Goal: Information Seeking & Learning: Learn about a topic

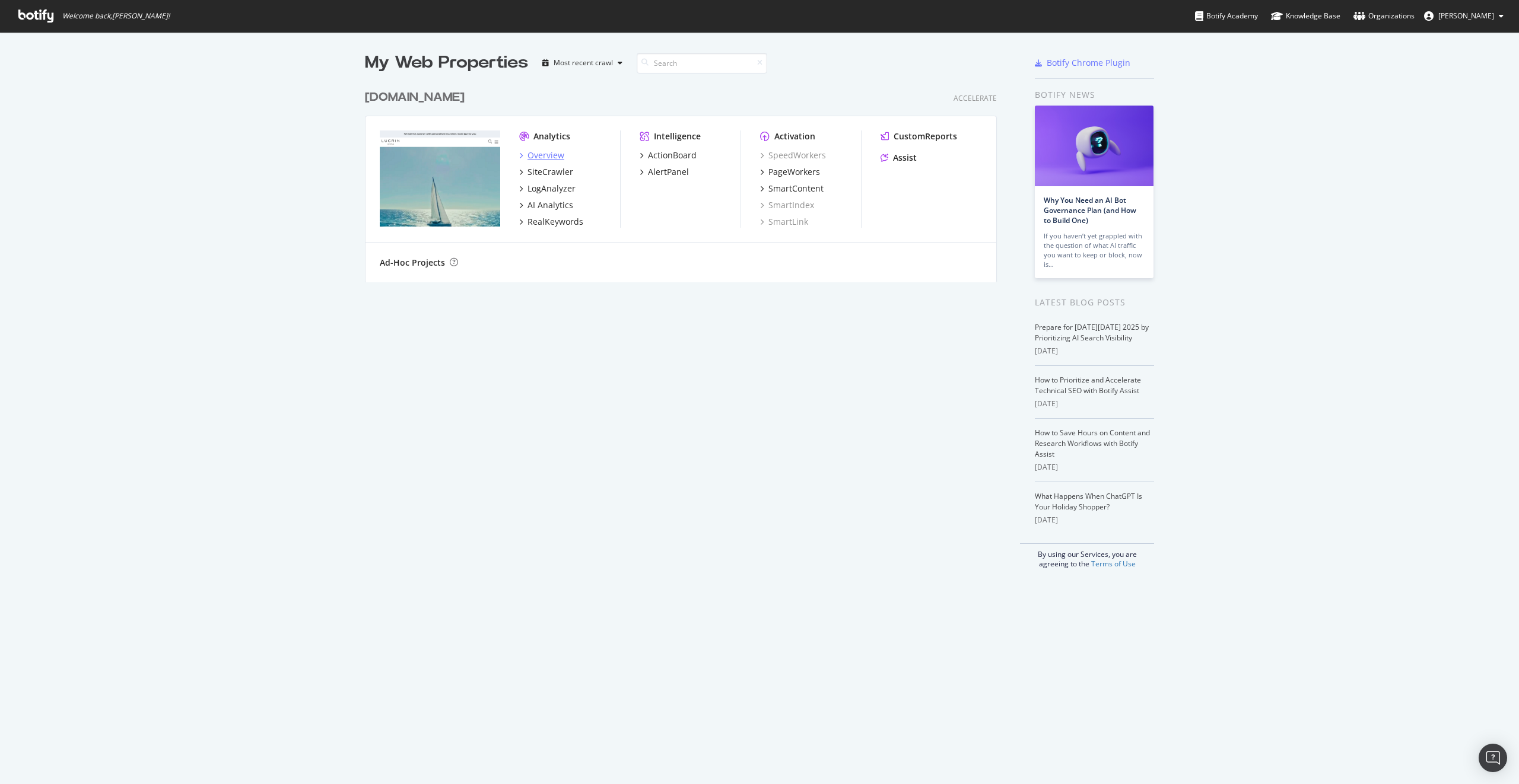
scroll to position [784, 1519]
click at [549, 166] on div "SiteCrawler" at bounding box center [550, 172] width 46 height 12
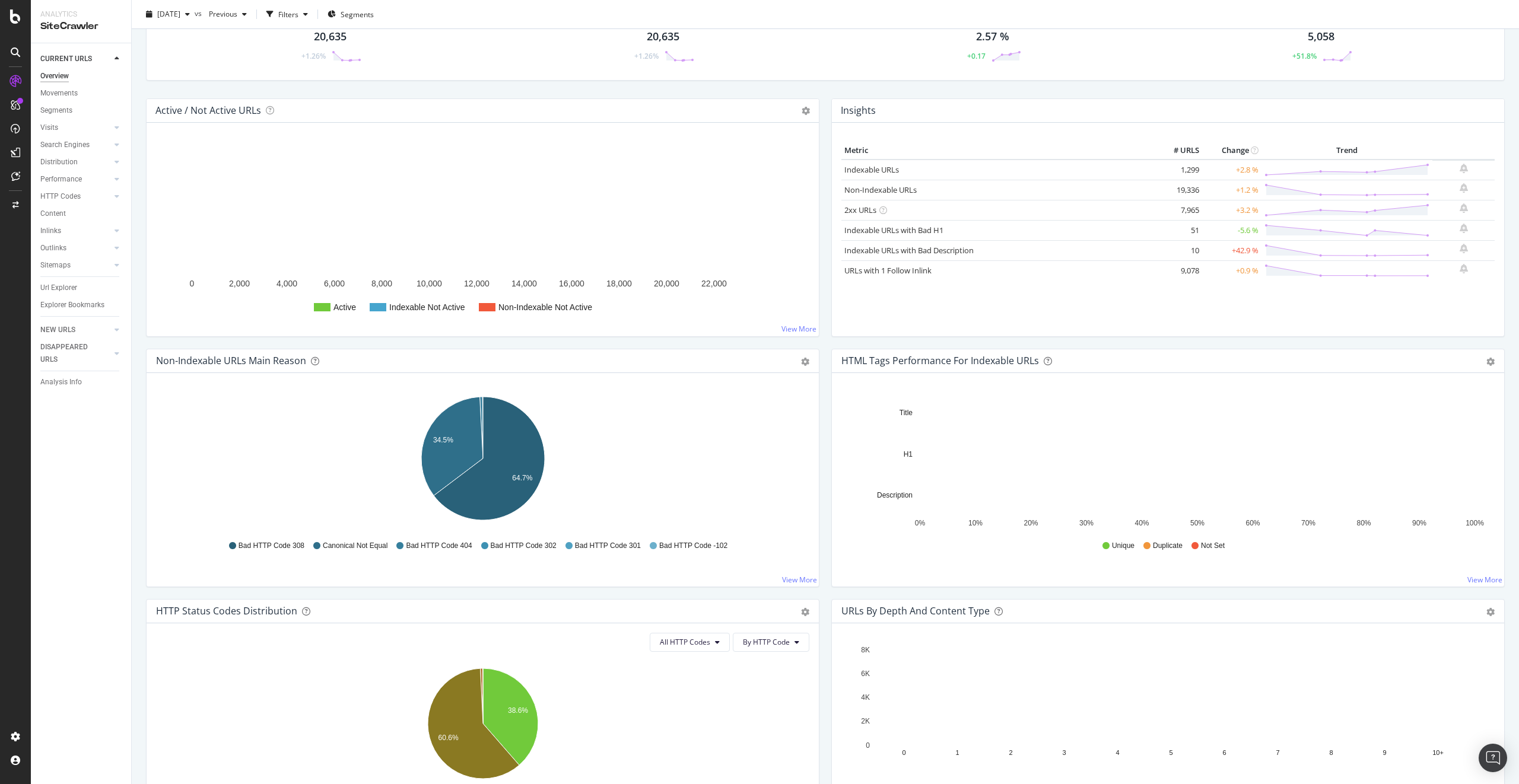
scroll to position [73, 0]
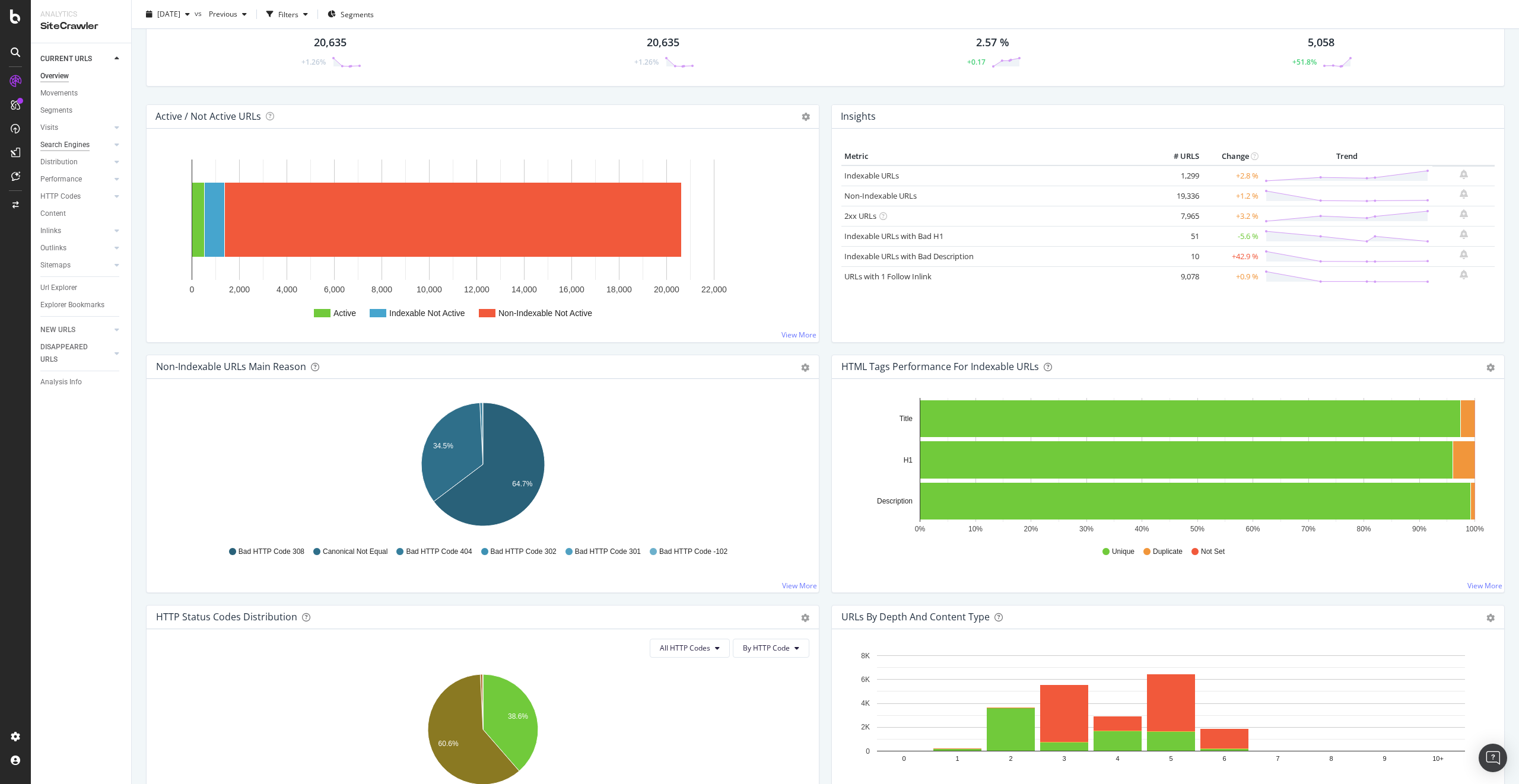
click at [78, 144] on div "Search Engines" at bounding box center [65, 145] width 49 height 12
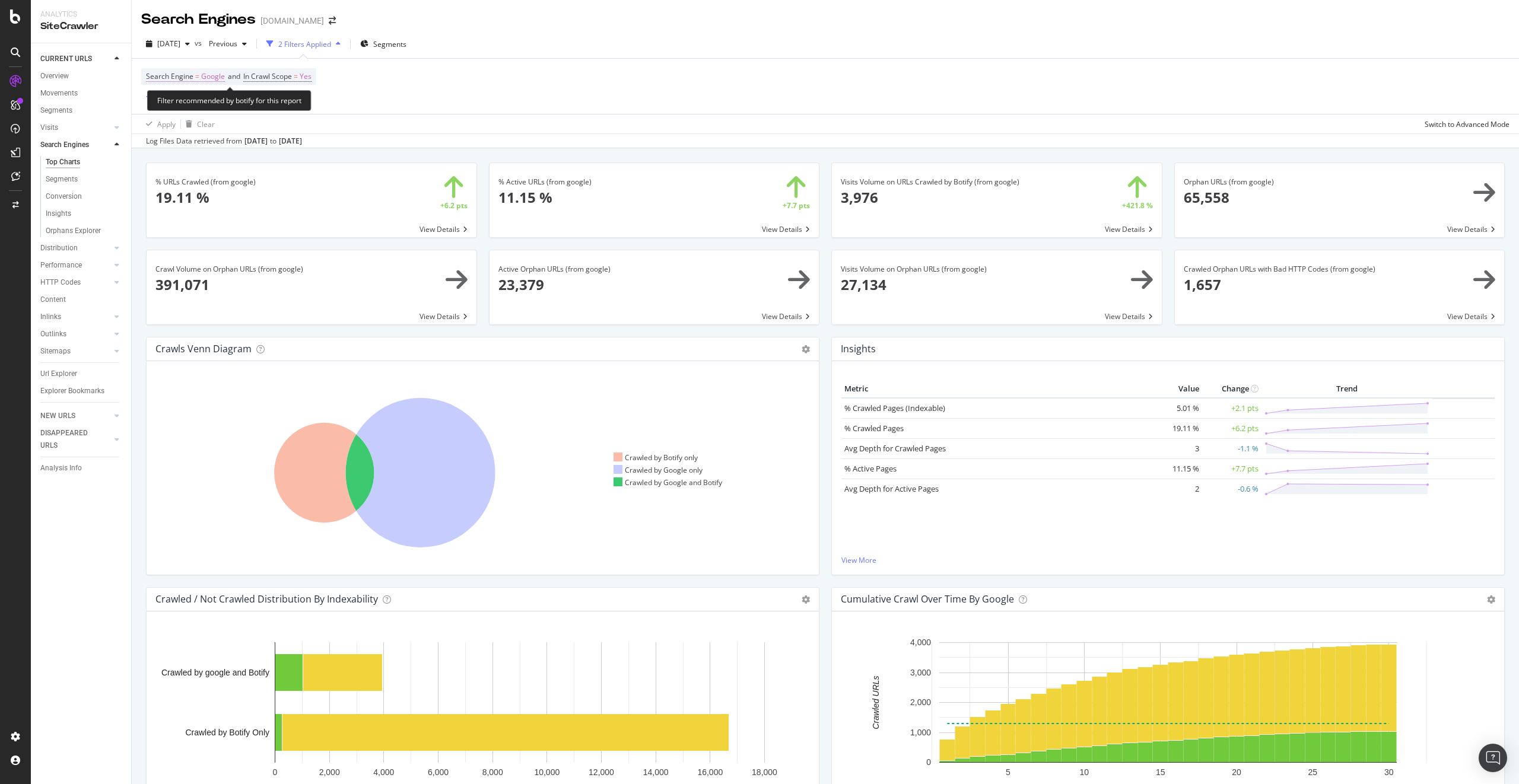
click at [199, 77] on span "Search Engine = Google" at bounding box center [185, 76] width 79 height 10
click at [177, 133] on div "Cancel" at bounding box center [178, 129] width 23 height 10
click at [205, 76] on span "Google" at bounding box center [213, 77] width 24 height 17
click at [177, 103] on span "Google" at bounding box center [168, 104] width 24 height 10
drag, startPoint x: 198, startPoint y: 157, endPoint x: 246, endPoint y: 169, distance: 49.5
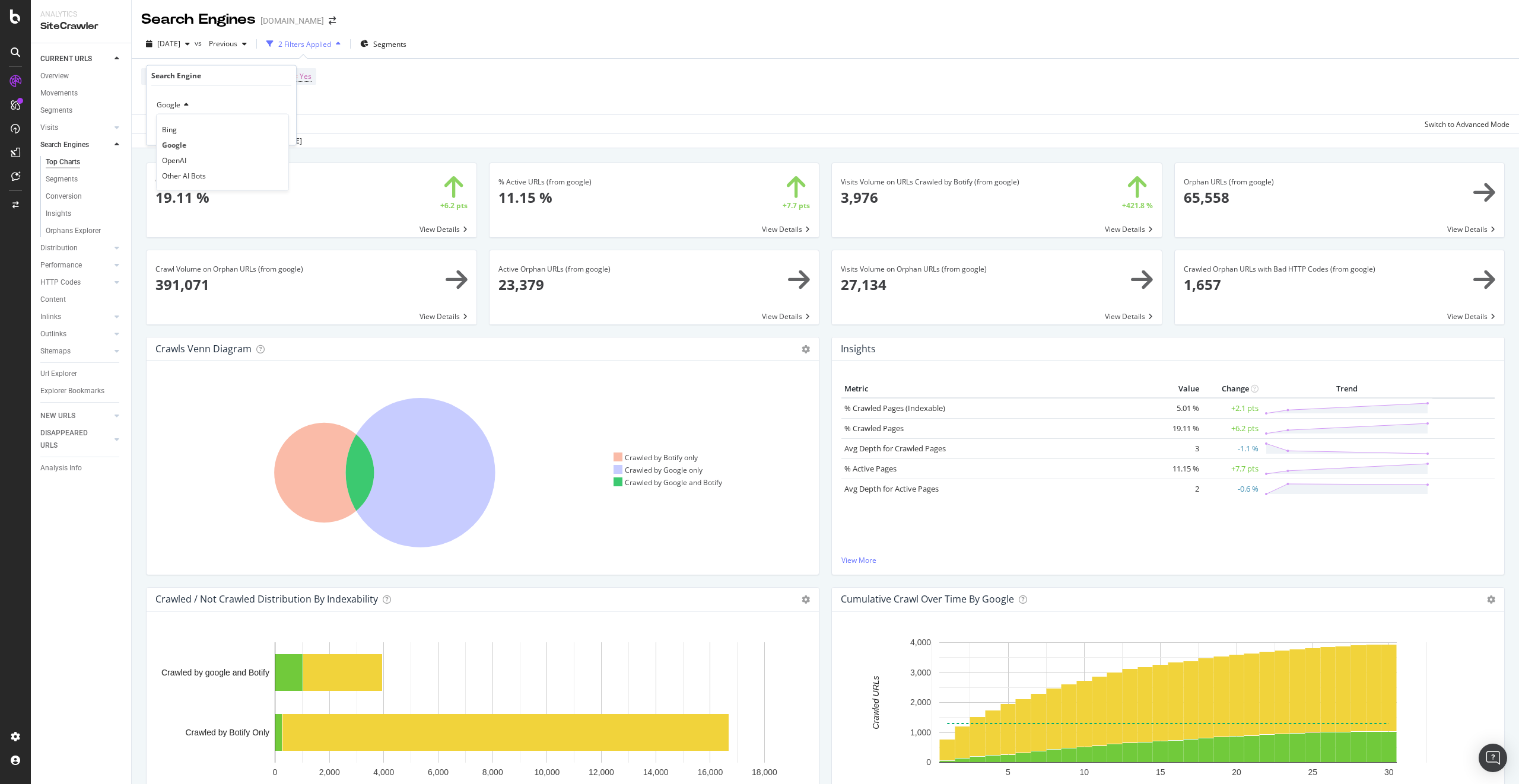
click at [198, 157] on div "OpenAI" at bounding box center [222, 160] width 127 height 15
click at [280, 129] on div "Apply" at bounding box center [277, 129] width 19 height 10
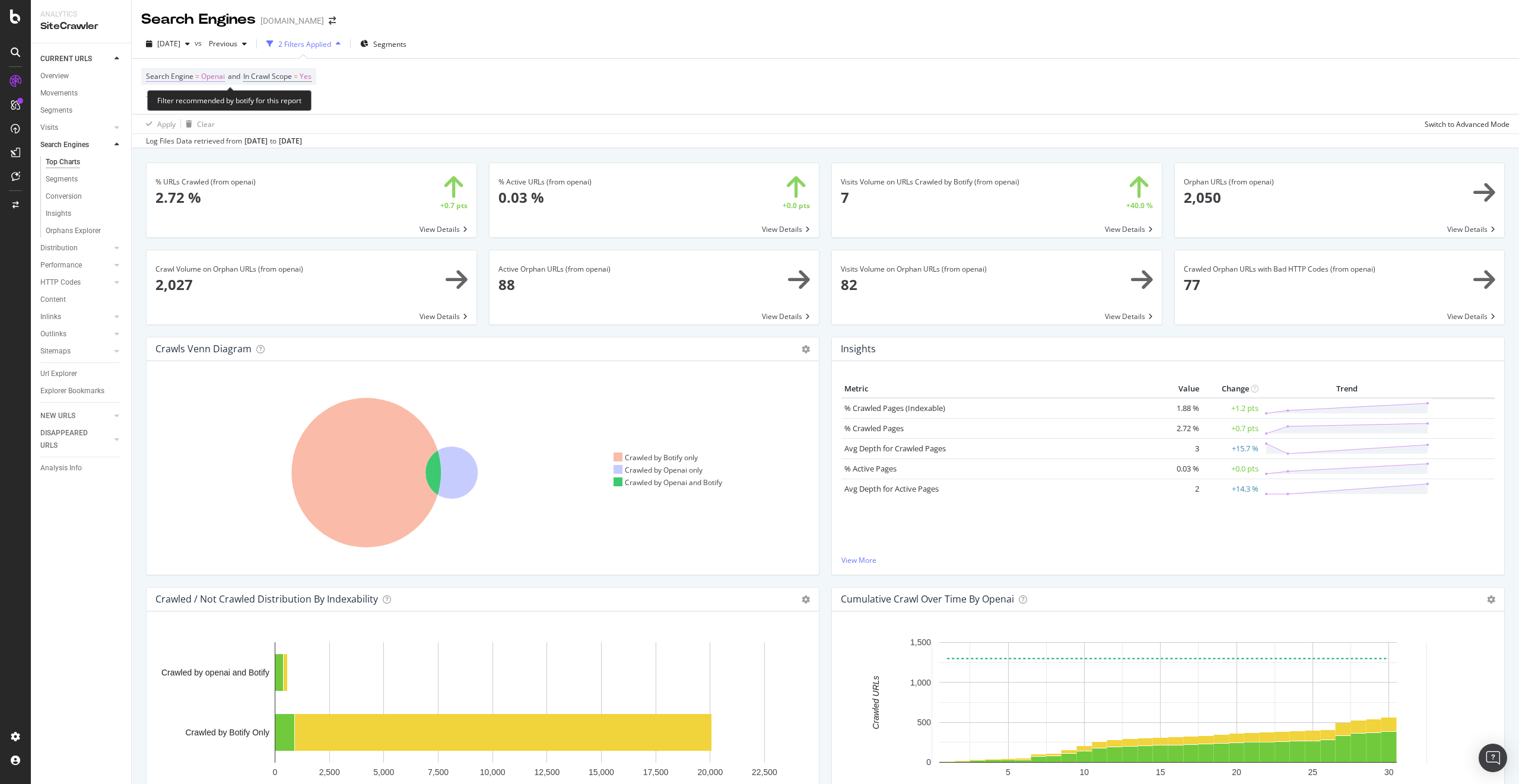
click at [204, 75] on span "Openai" at bounding box center [213, 77] width 24 height 17
click at [181, 99] on div "OpenAI" at bounding box center [221, 105] width 131 height 19
click at [210, 93] on div "OpenAI Cancel Add filter Apply" at bounding box center [221, 115] width 150 height 59
click at [176, 125] on div "Cancel" at bounding box center [178, 129] width 23 height 10
click at [331, 44] on div "2 Filters Applied" at bounding box center [305, 44] width 53 height 10
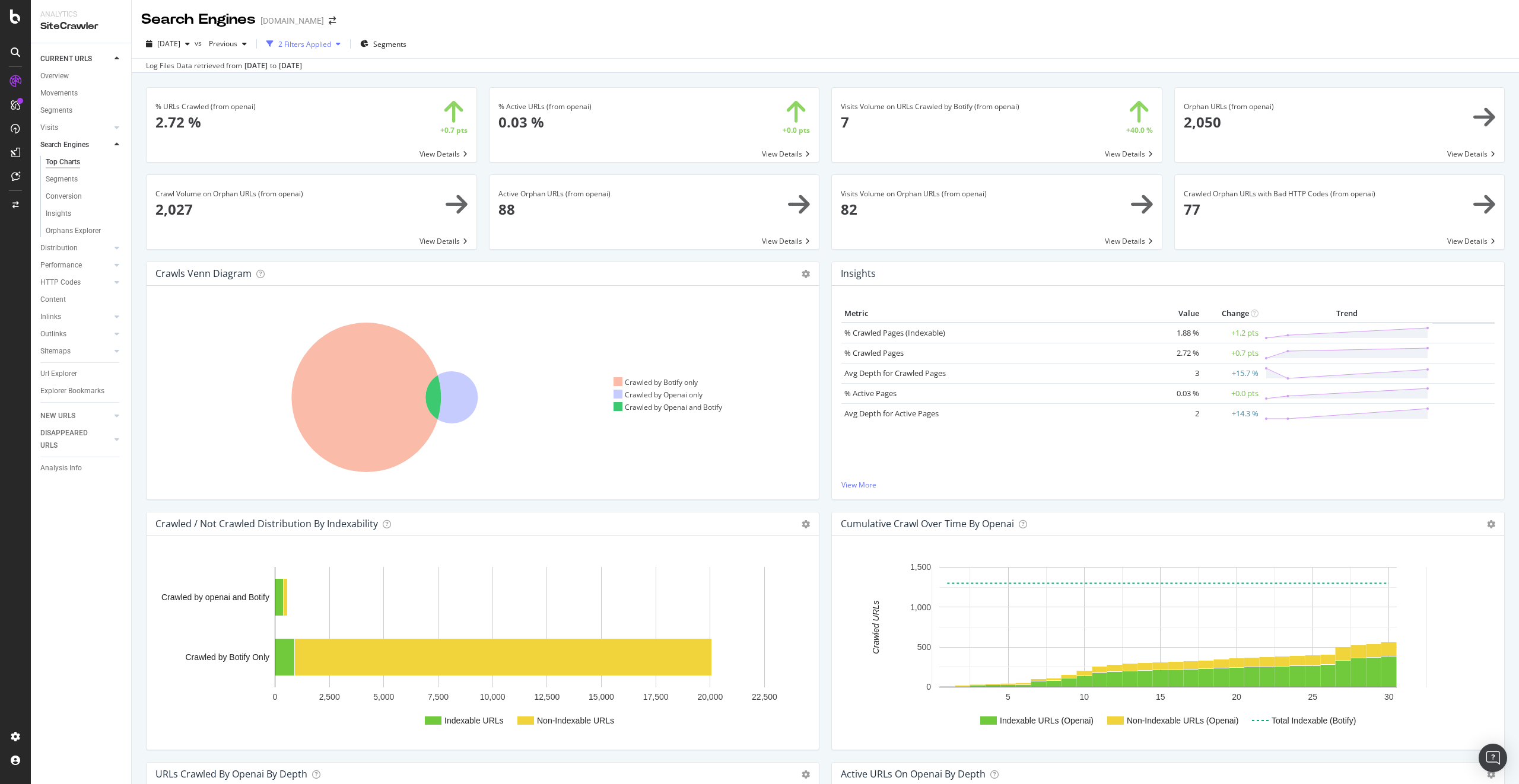
click at [331, 44] on div "2 Filters Applied" at bounding box center [305, 44] width 53 height 10
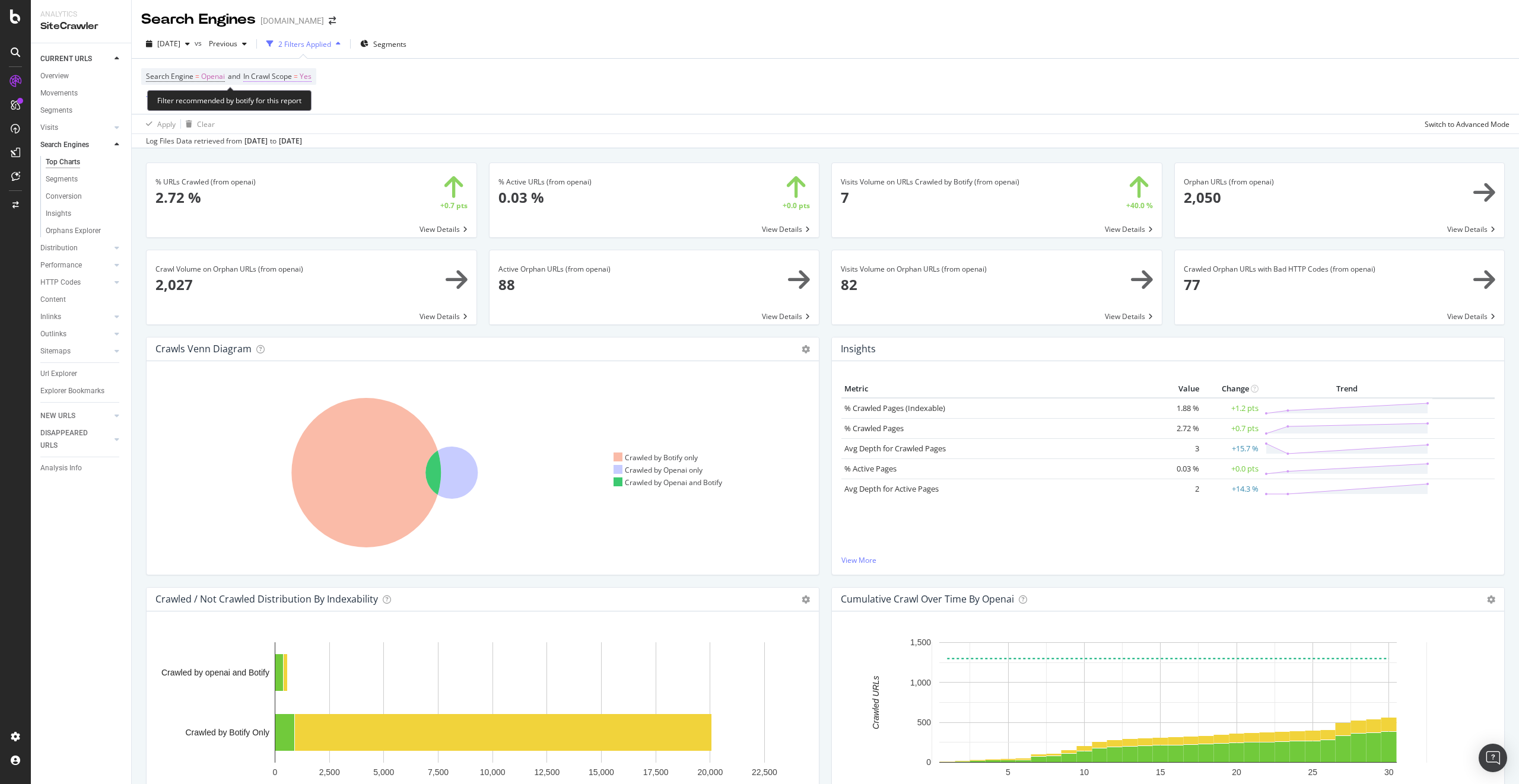
click at [298, 76] on span "=" at bounding box center [295, 76] width 4 height 10
click at [283, 127] on div "Cancel" at bounding box center [278, 129] width 23 height 10
click at [151, 90] on button "Add Filter" at bounding box center [165, 97] width 47 height 14
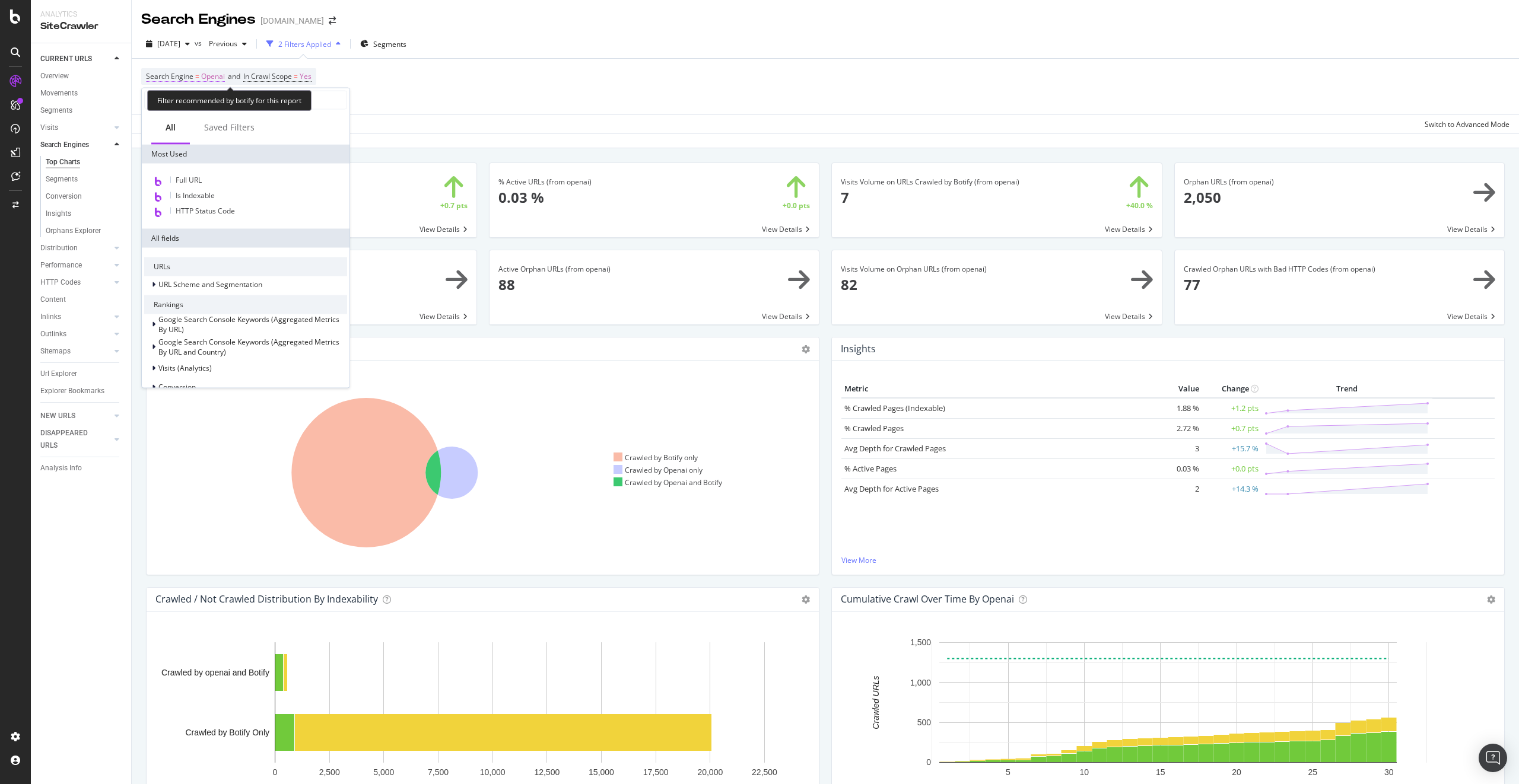
click at [184, 77] on span "Search Engine" at bounding box center [169, 76] width 47 height 10
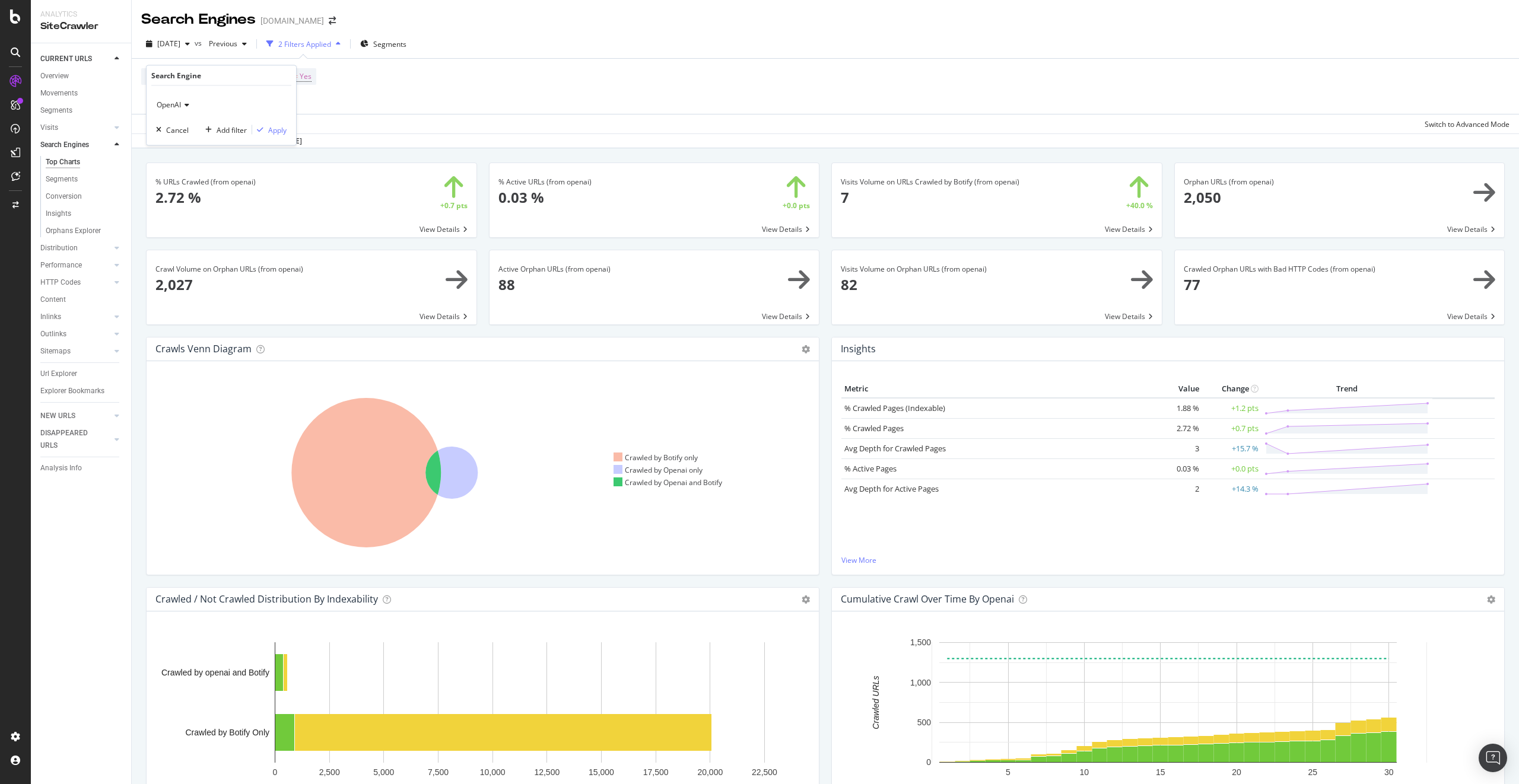
click at [190, 66] on div "Search Engine" at bounding box center [221, 75] width 140 height 20
click at [390, 71] on div "Search Engine = Openai and In Crawl Scope = Yes Add Filter" at bounding box center [825, 86] width 1369 height 55
click at [74, 180] on div "Segments" at bounding box center [62, 179] width 32 height 12
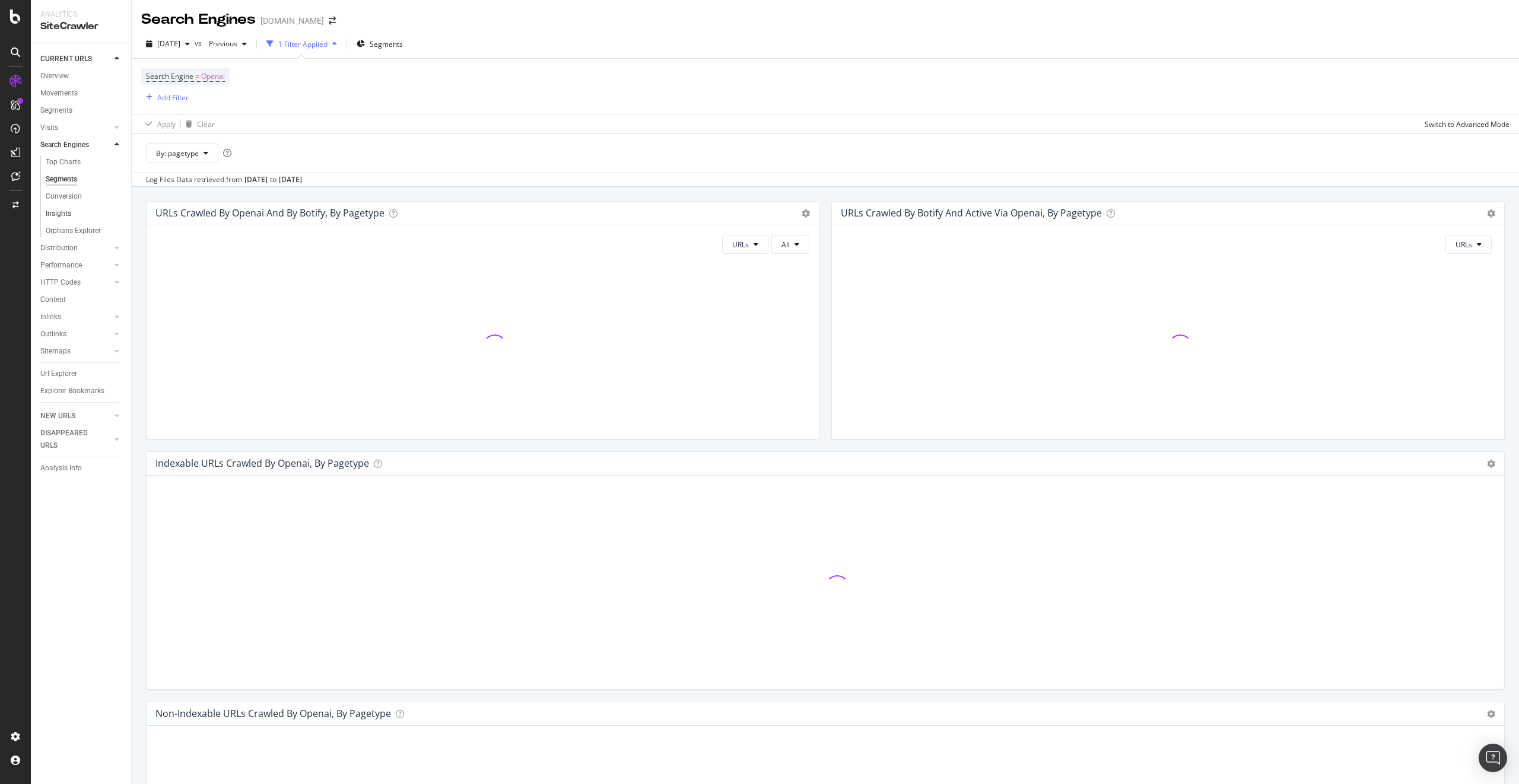
click at [74, 212] on link "Insights" at bounding box center [85, 213] width 77 height 12
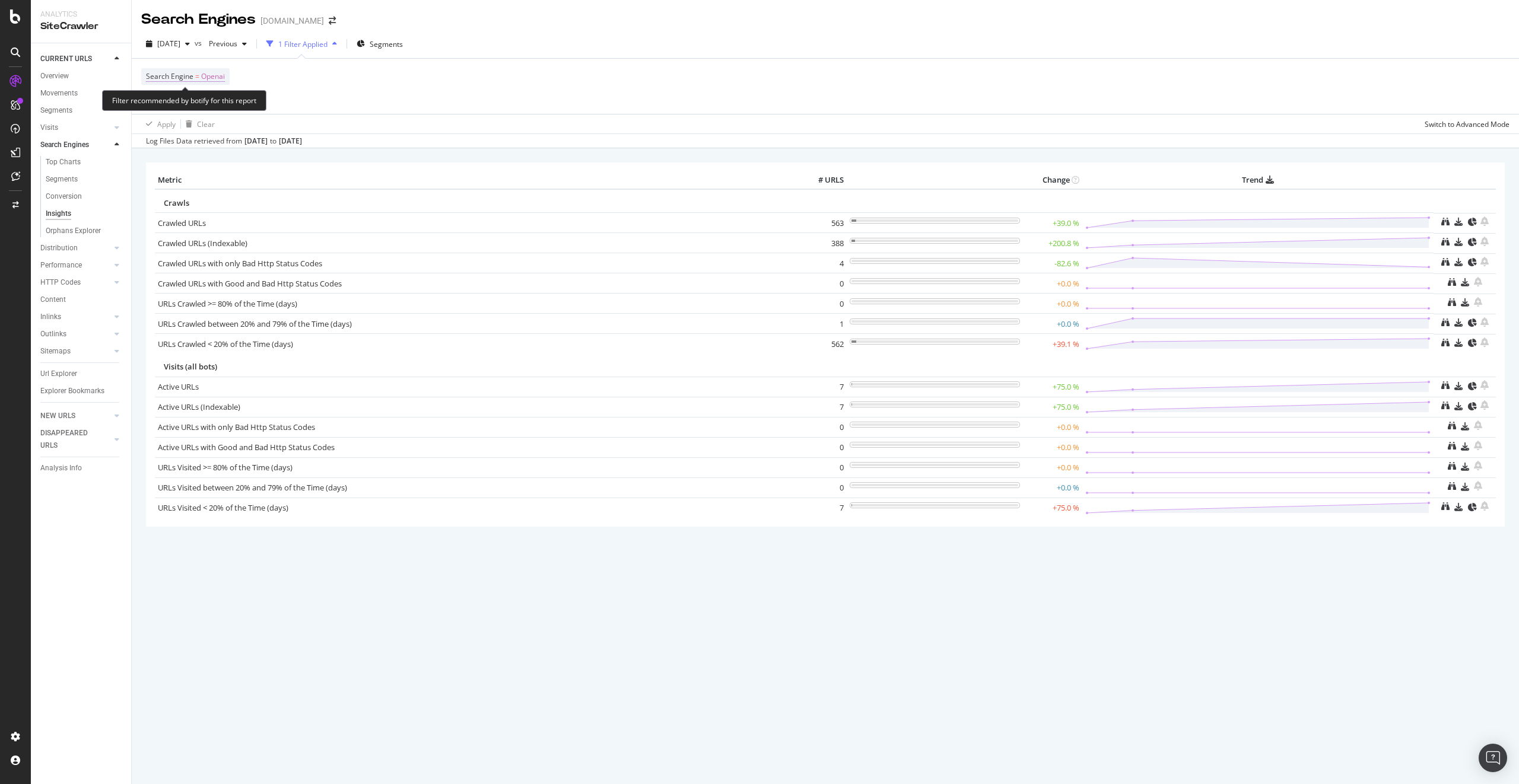
click at [205, 72] on span "Openai" at bounding box center [213, 77] width 24 height 17
click at [181, 102] on span "OpenAI" at bounding box center [169, 104] width 24 height 10
click at [196, 148] on div "Google" at bounding box center [222, 145] width 127 height 15
click at [282, 129] on div "Apply" at bounding box center [277, 129] width 19 height 10
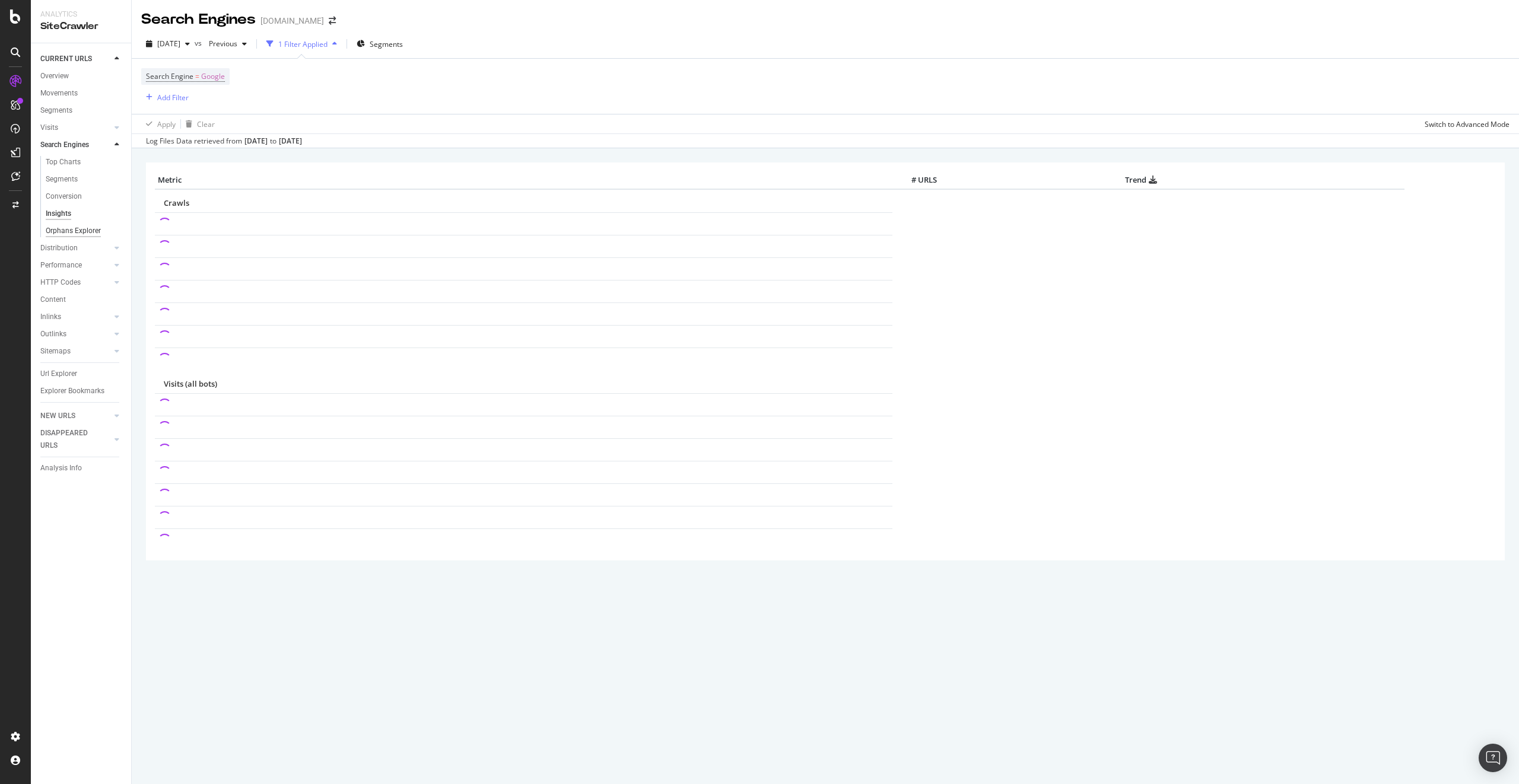
click at [71, 228] on div "Orphans Explorer" at bounding box center [73, 230] width 55 height 12
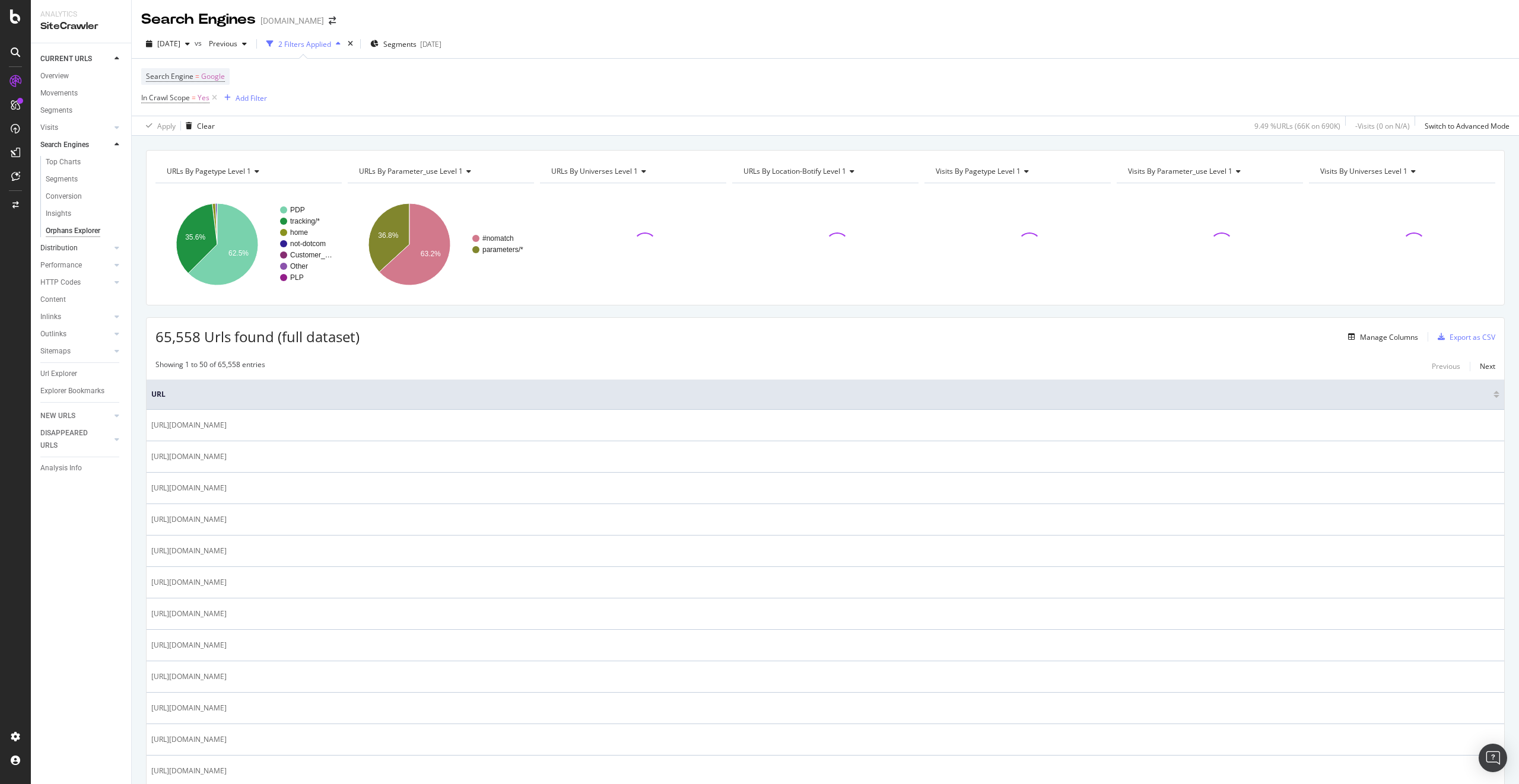
click at [80, 243] on link "Distribution" at bounding box center [75, 247] width 71 height 12
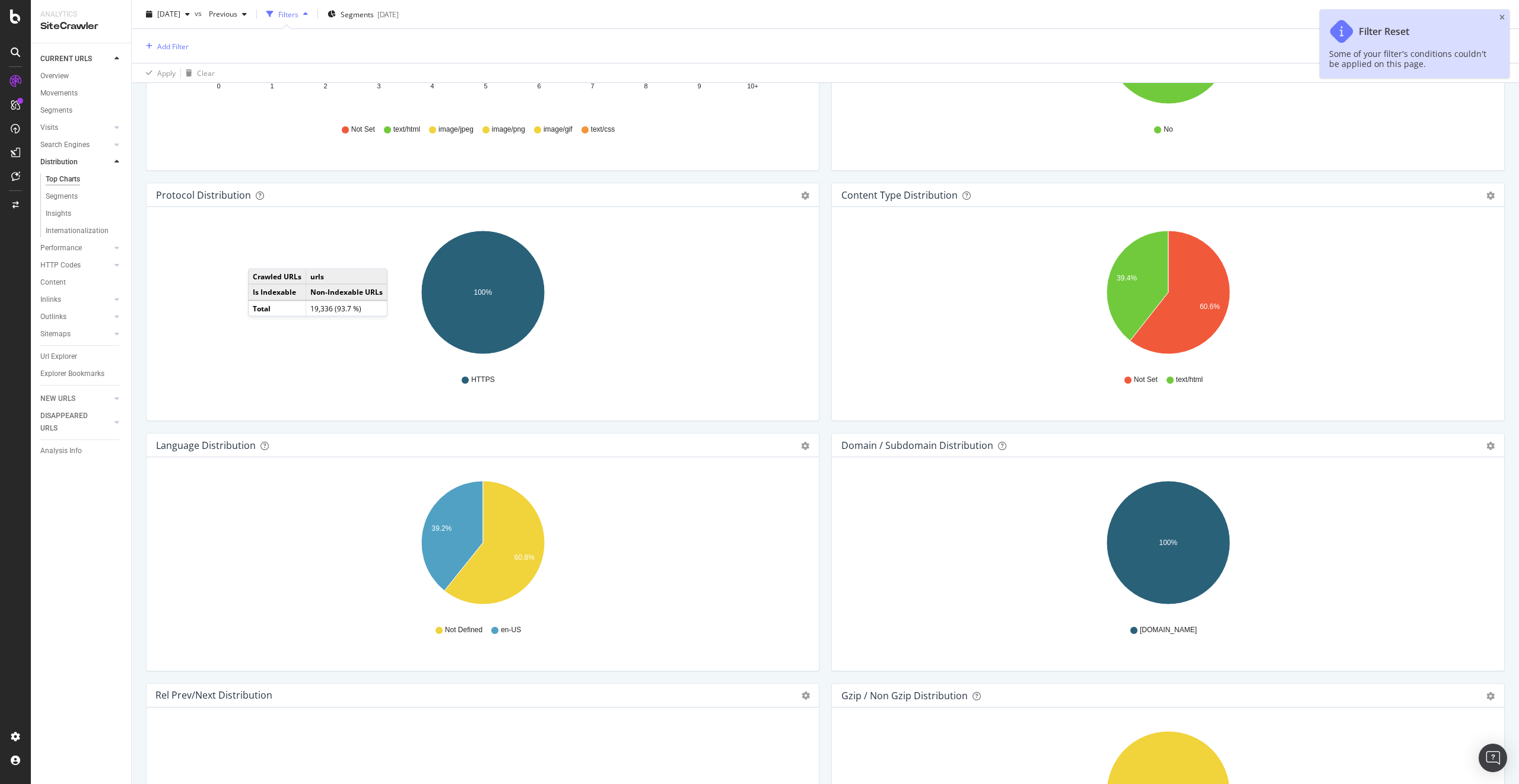
scroll to position [1474, 0]
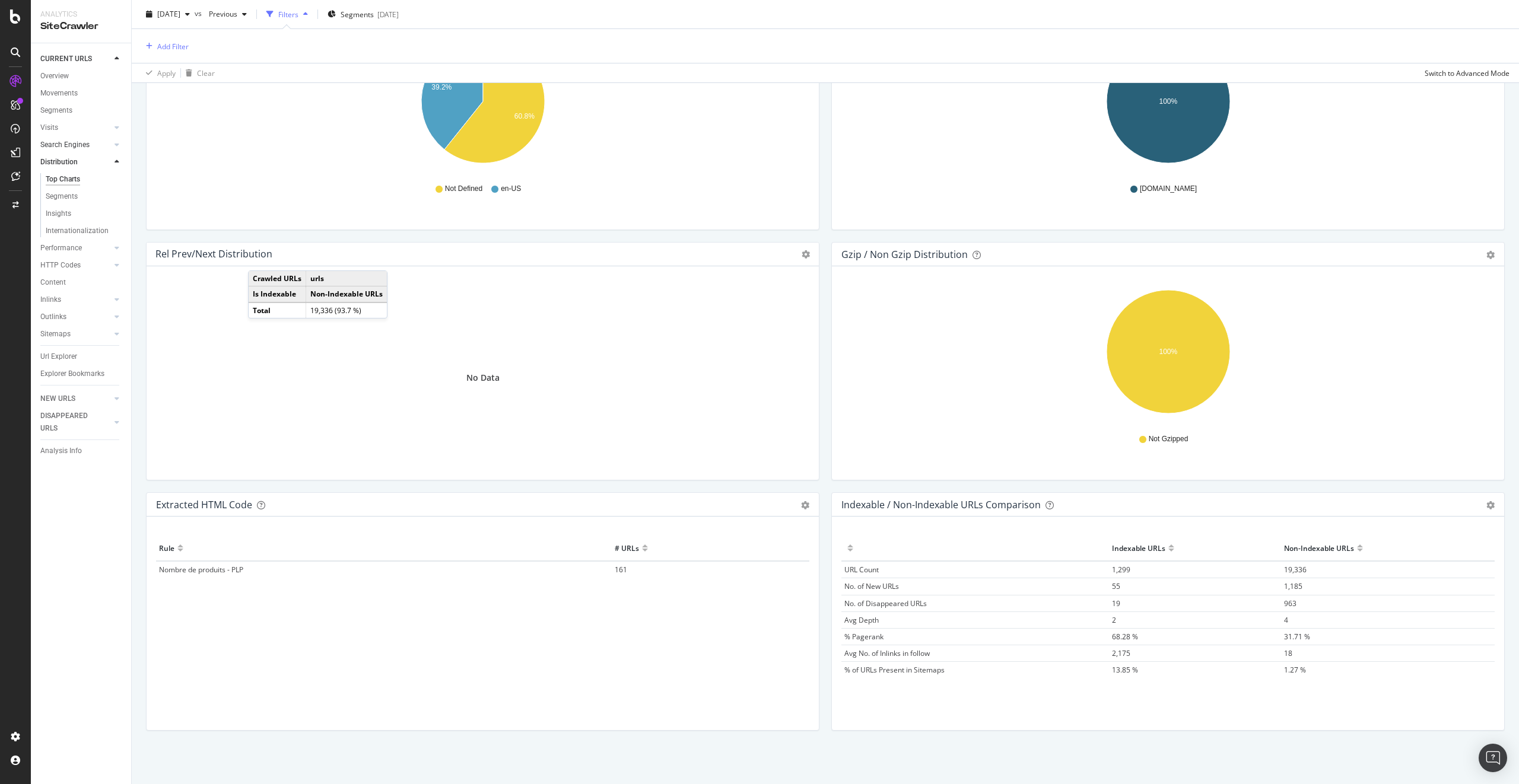
click at [108, 143] on div at bounding box center [104, 145] width 12 height 12
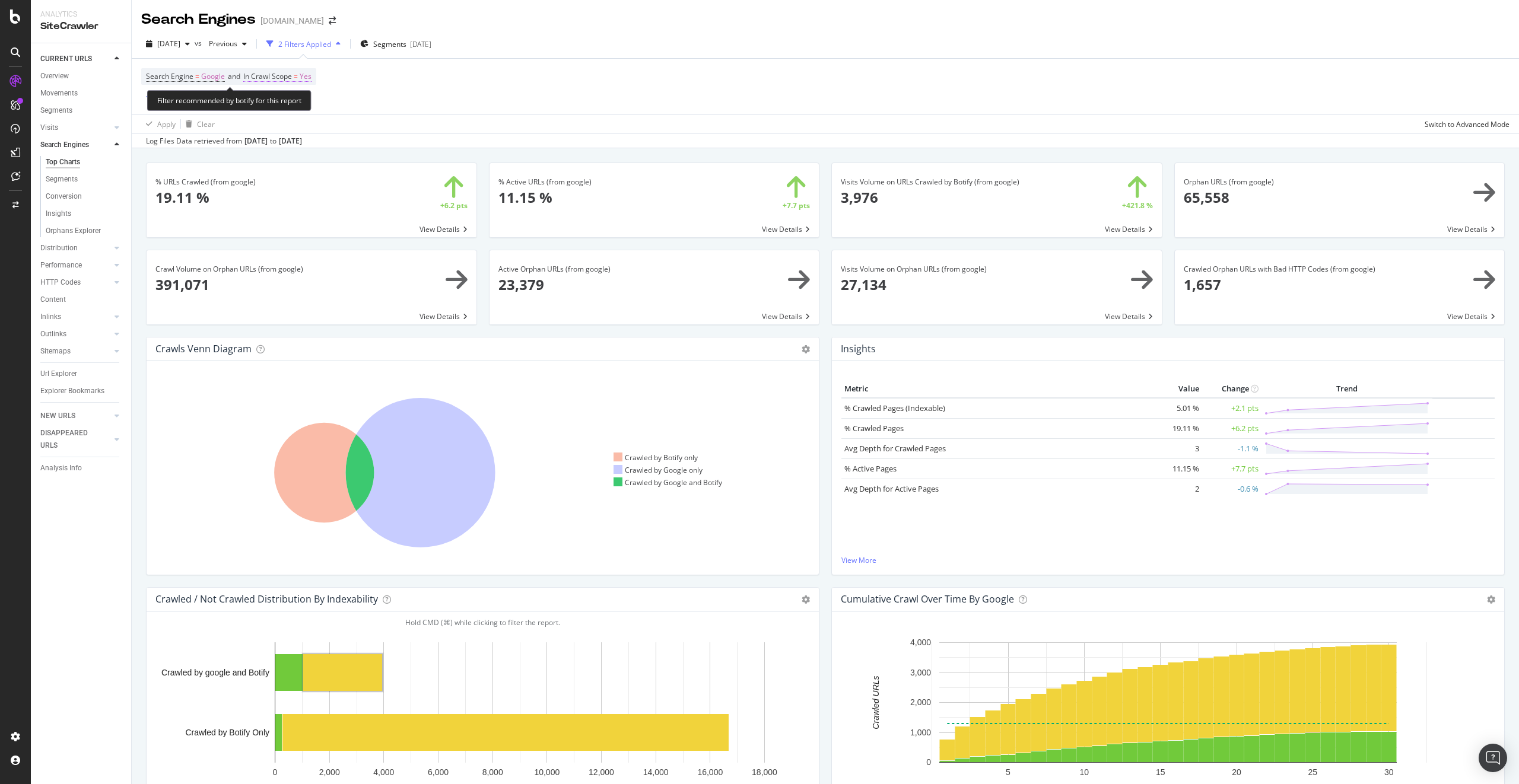
click at [309, 73] on span "Yes" at bounding box center [306, 77] width 12 height 17
click at [279, 131] on div "Cancel" at bounding box center [277, 129] width 23 height 10
click at [207, 68] on div "Search Engine = Google and In Crawl Scope = Yes Add Filter" at bounding box center [825, 86] width 1369 height 55
click at [205, 78] on span "Google" at bounding box center [213, 77] width 24 height 17
click at [468, 105] on div "Search Engine = Google and In Crawl Scope = Yes Add Filter" at bounding box center [825, 86] width 1369 height 55
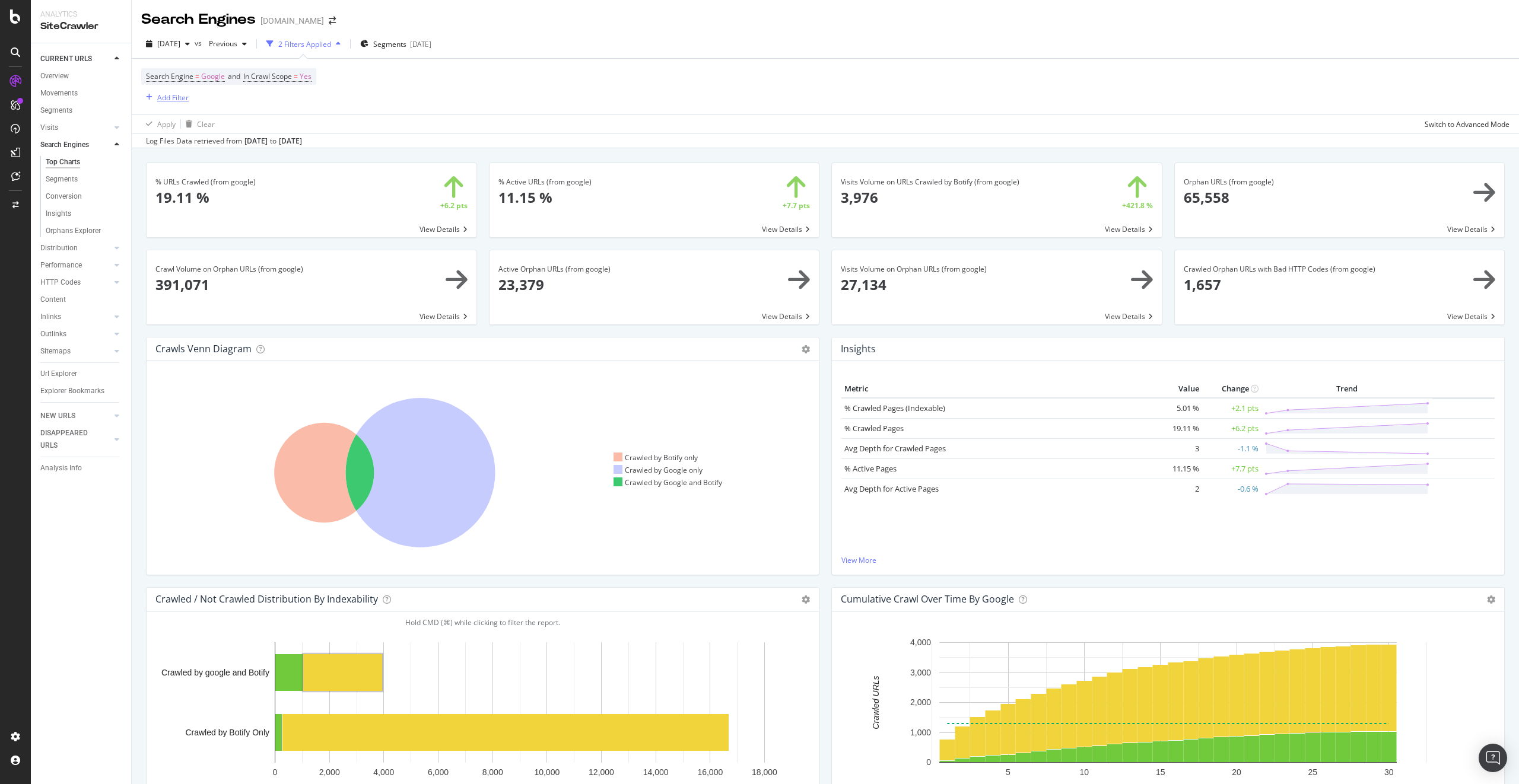
click at [182, 99] on div "Add Filter" at bounding box center [172, 97] width 31 height 10
type input "engine"
click at [245, 135] on div "Saved Filters" at bounding box center [229, 128] width 79 height 33
click at [338, 99] on icon at bounding box center [338, 100] width 7 height 8
click at [340, 95] on input "text" at bounding box center [255, 100] width 184 height 18
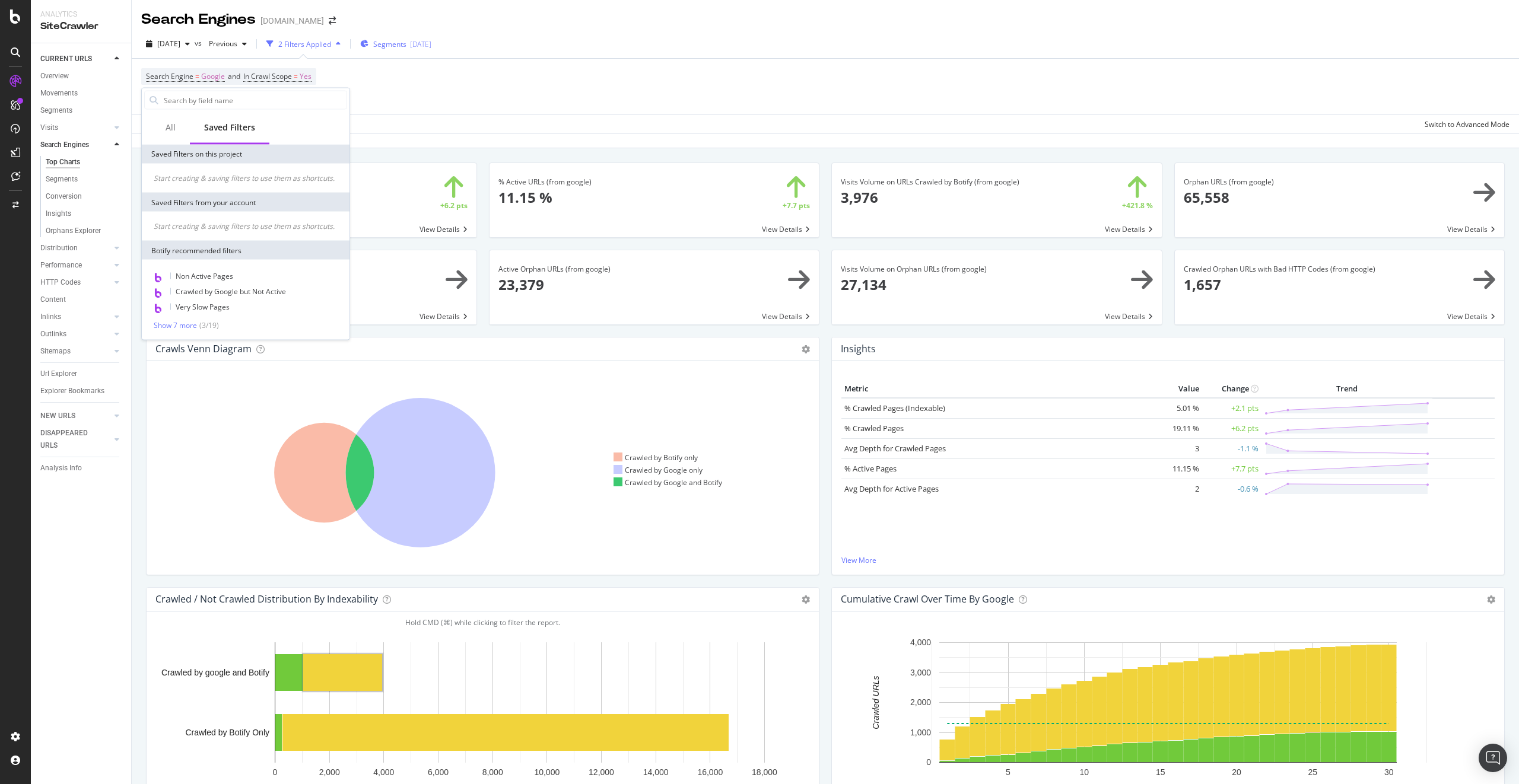
click at [394, 51] on div "Segments [DATE]" at bounding box center [396, 43] width 71 height 18
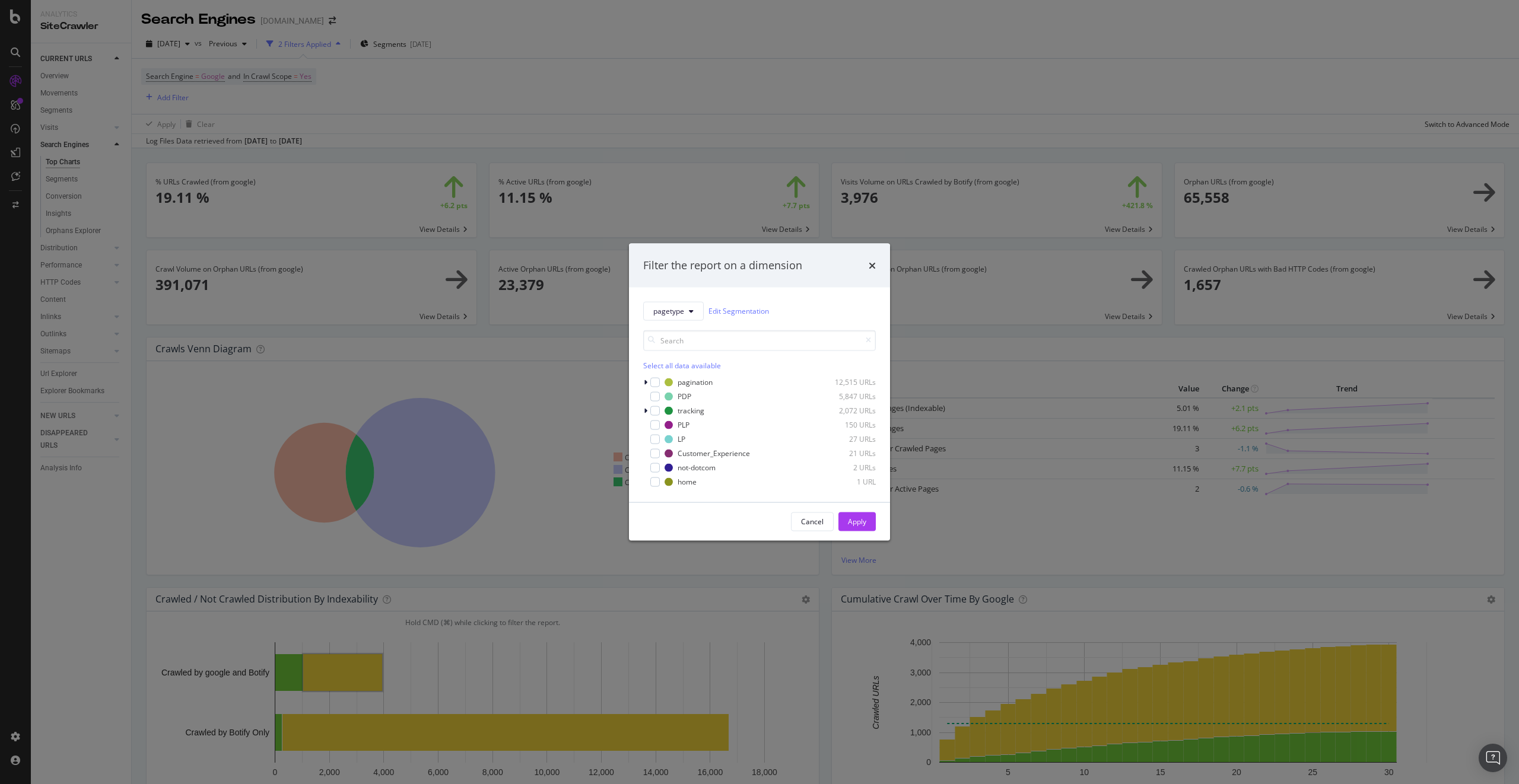
click at [882, 267] on div "Filter the report on a dimension" at bounding box center [760, 265] width 261 height 44
click at [880, 264] on div "Filter the report on a dimension" at bounding box center [760, 265] width 261 height 44
click at [879, 259] on div "Filter the report on a dimension" at bounding box center [760, 265] width 261 height 44
click at [875, 262] on icon "times" at bounding box center [872, 265] width 8 height 9
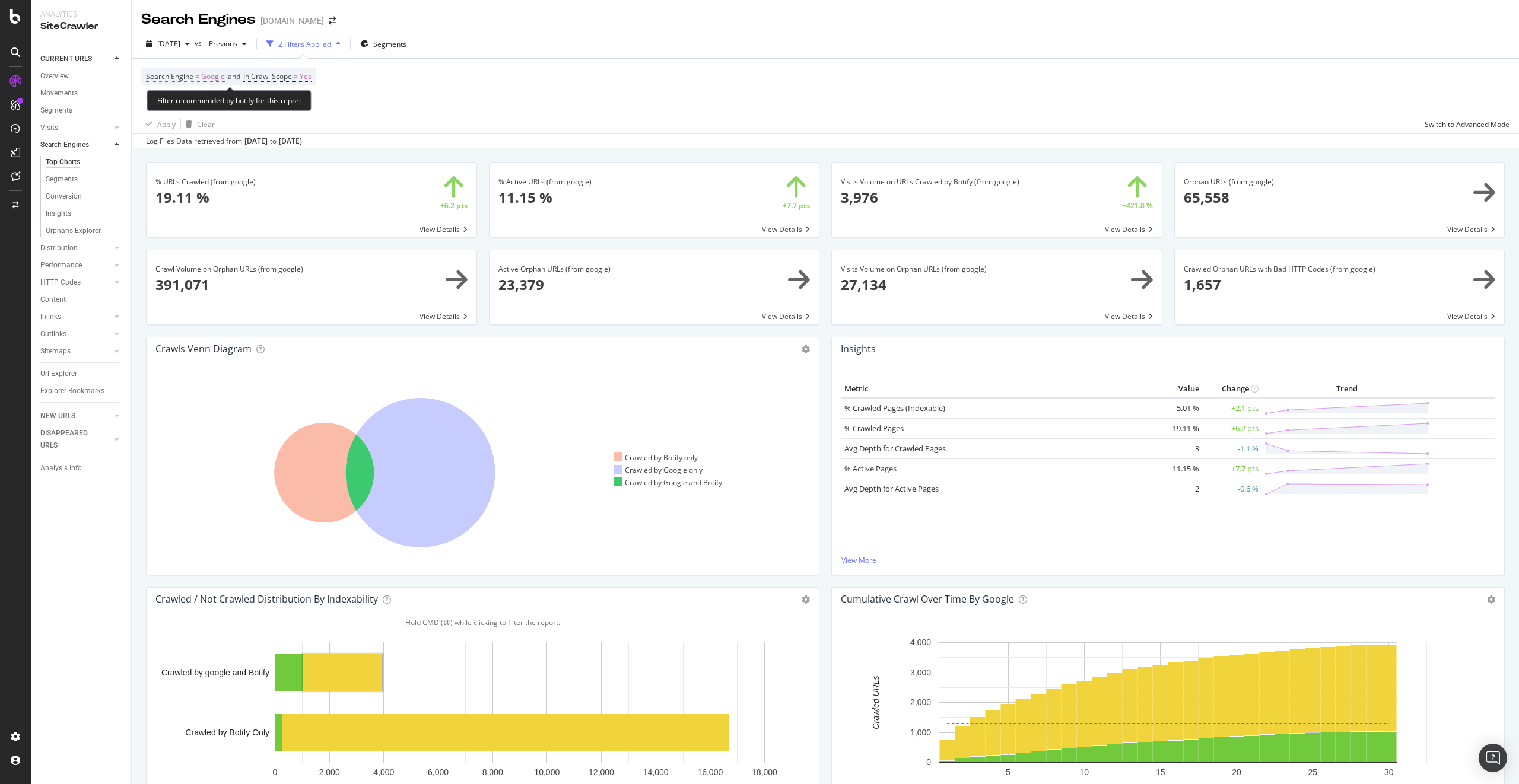
click at [192, 79] on span "Search Engine" at bounding box center [169, 76] width 47 height 10
click at [86, 116] on link "Segments" at bounding box center [82, 110] width 83 height 12
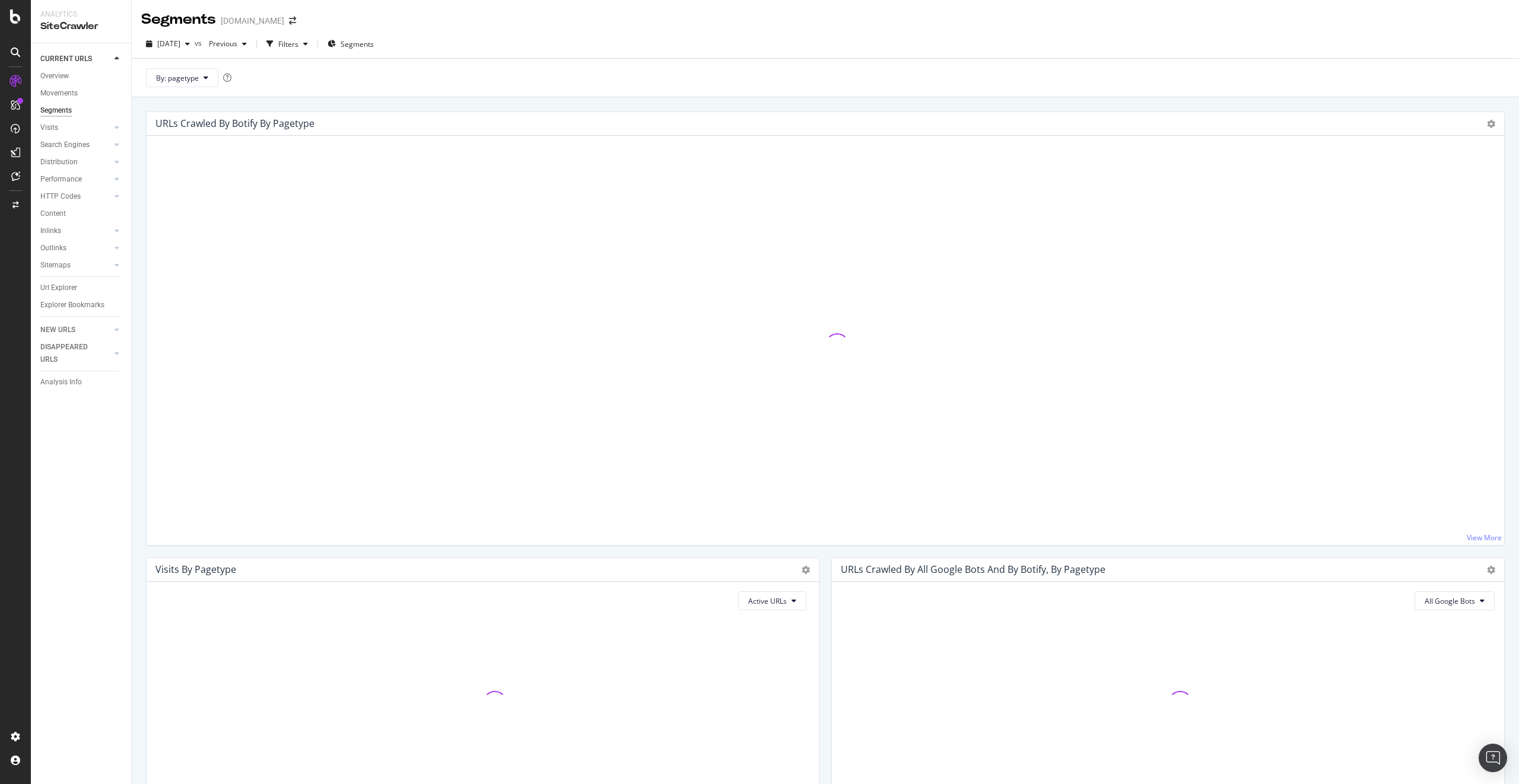
click at [91, 83] on div "Overview" at bounding box center [86, 77] width 91 height 15
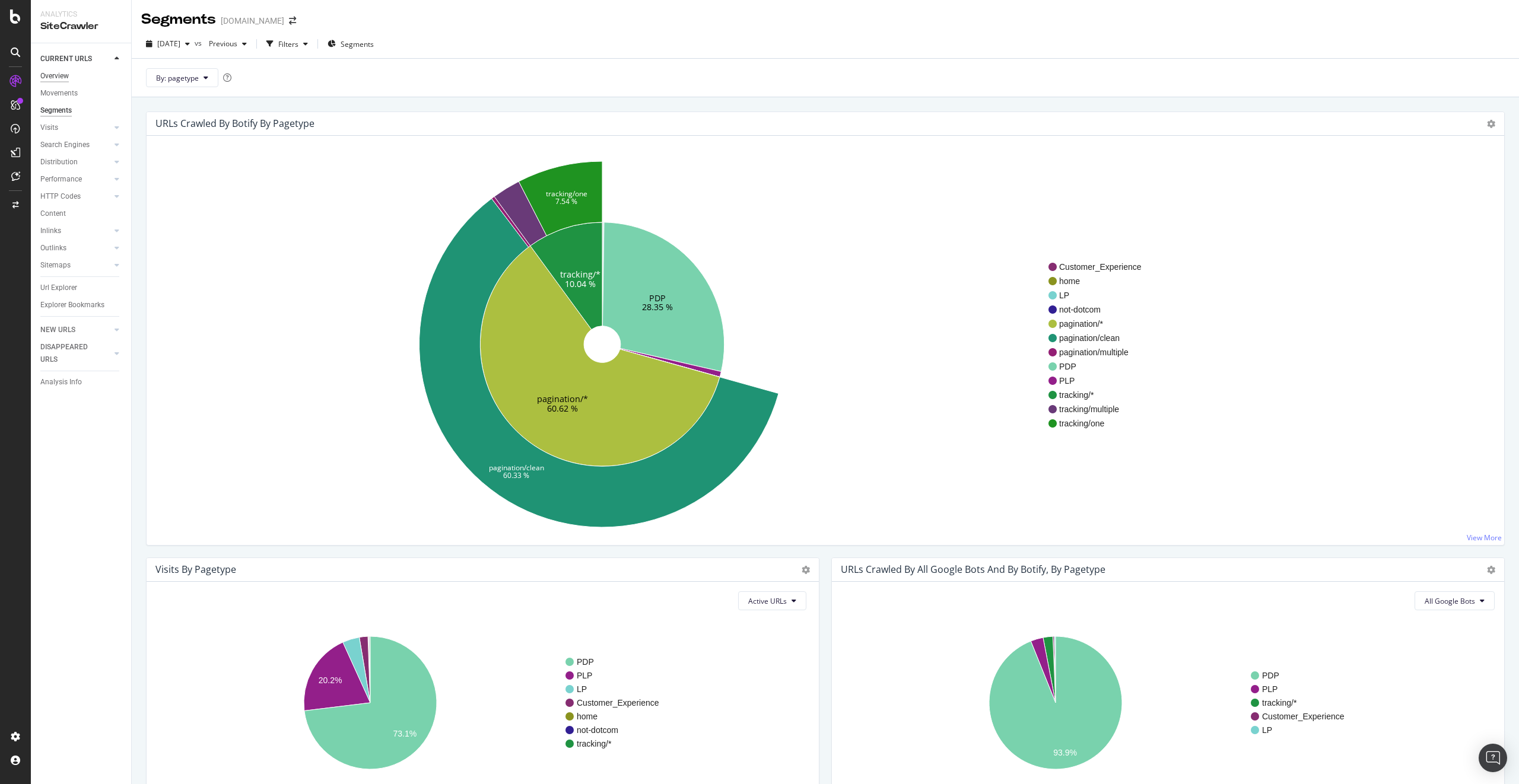
click at [53, 74] on div "Overview" at bounding box center [55, 75] width 28 height 12
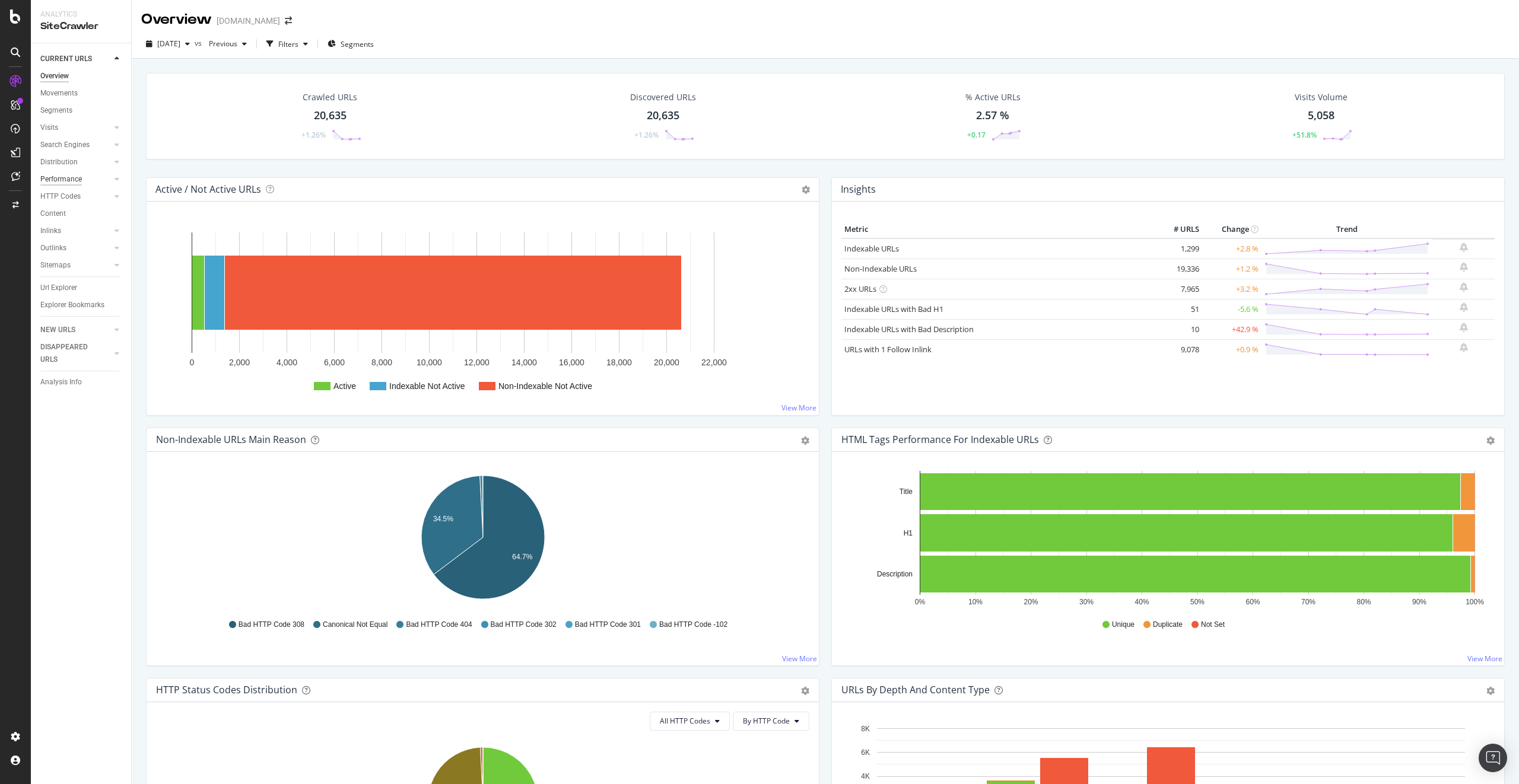
click at [78, 180] on div "Performance" at bounding box center [61, 179] width 41 height 12
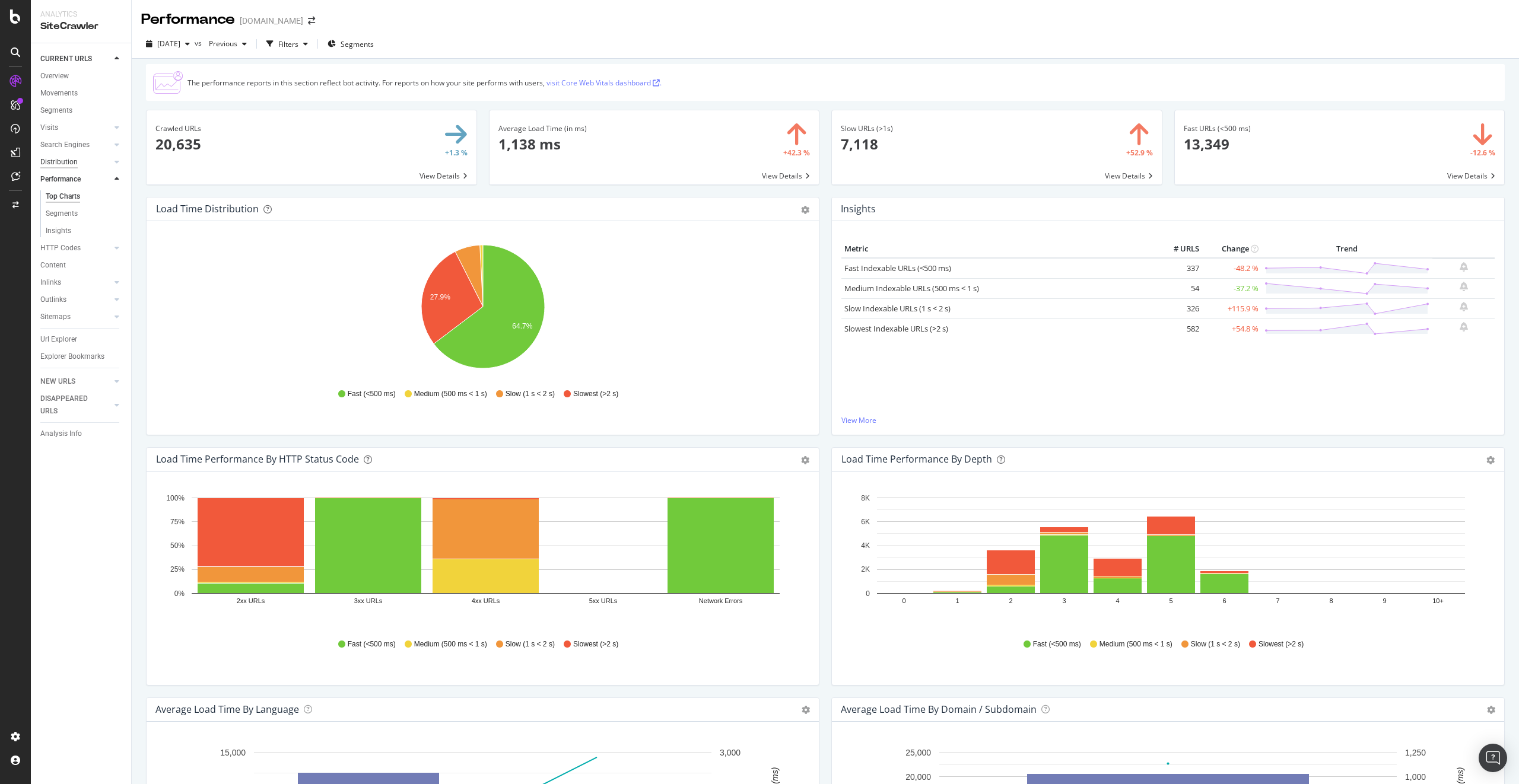
click at [57, 163] on div "Distribution" at bounding box center [59, 162] width 38 height 12
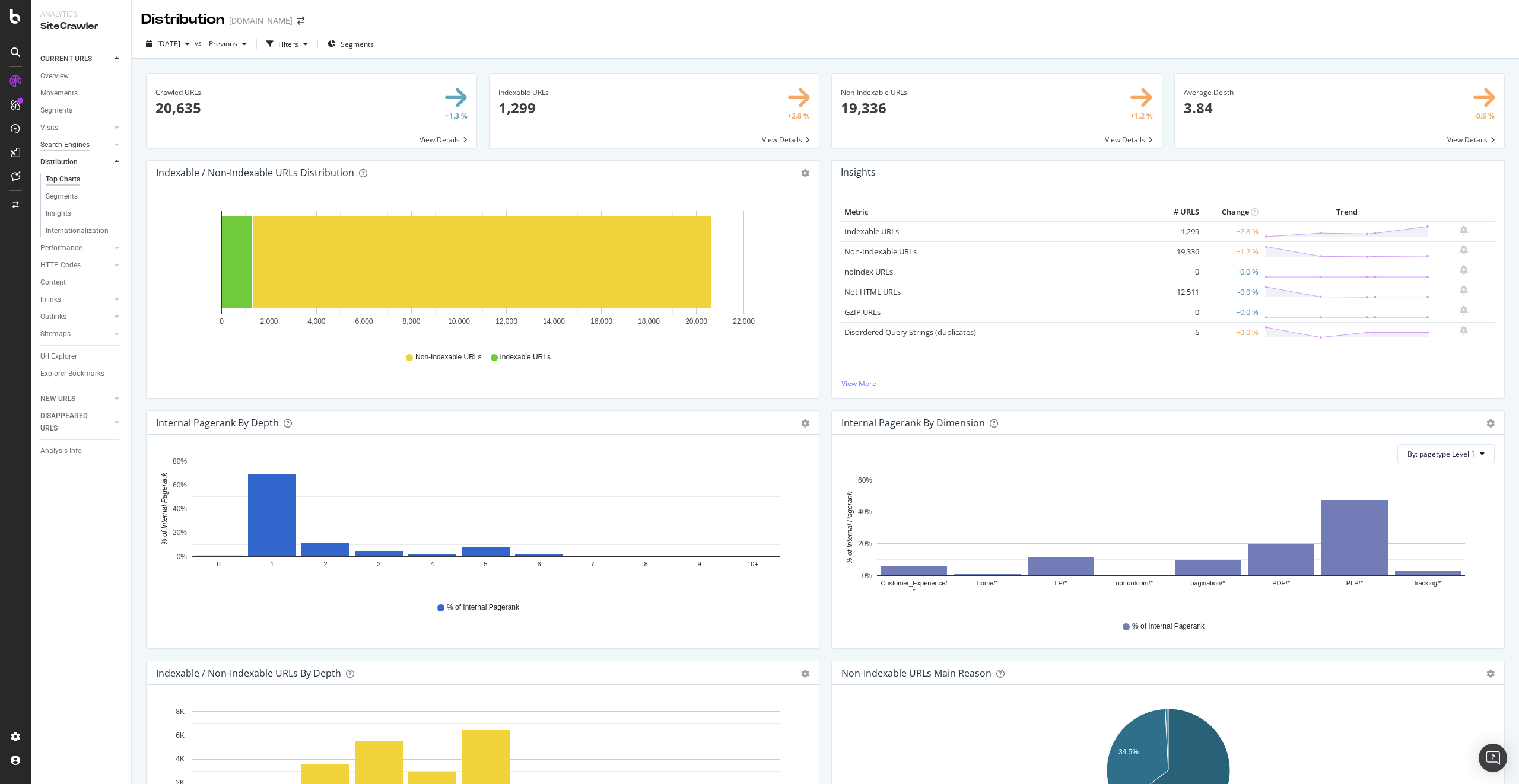
click at [62, 148] on div "Search Engines" at bounding box center [65, 145] width 49 height 12
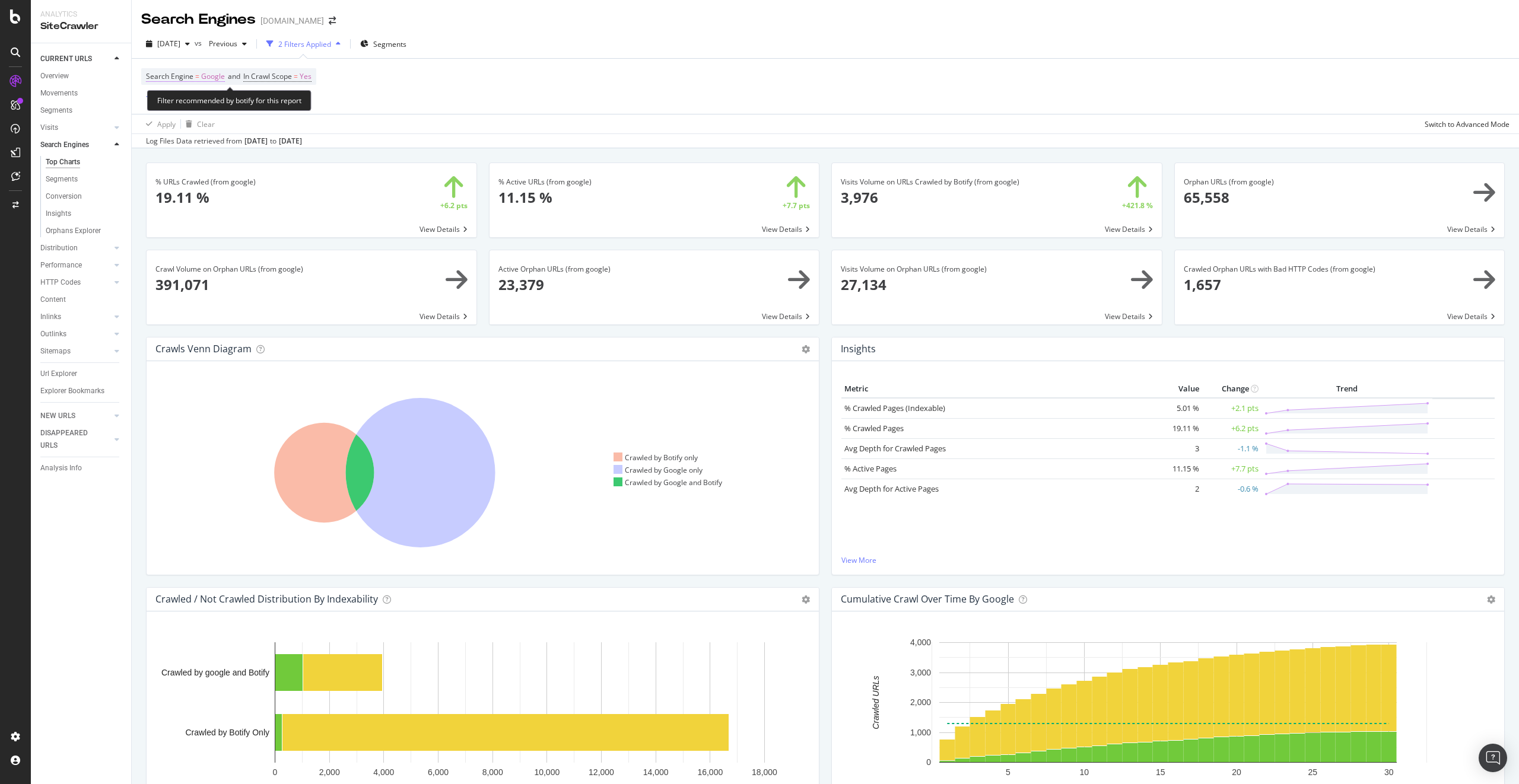
click at [218, 77] on span "Google" at bounding box center [213, 77] width 24 height 17
click at [176, 99] on div "Google" at bounding box center [221, 105] width 131 height 19
drag, startPoint x: 200, startPoint y: 154, endPoint x: 232, endPoint y: 157, distance: 32.1
click at [200, 154] on div "OpenAI" at bounding box center [222, 160] width 127 height 15
click at [277, 132] on div "Apply" at bounding box center [277, 129] width 19 height 10
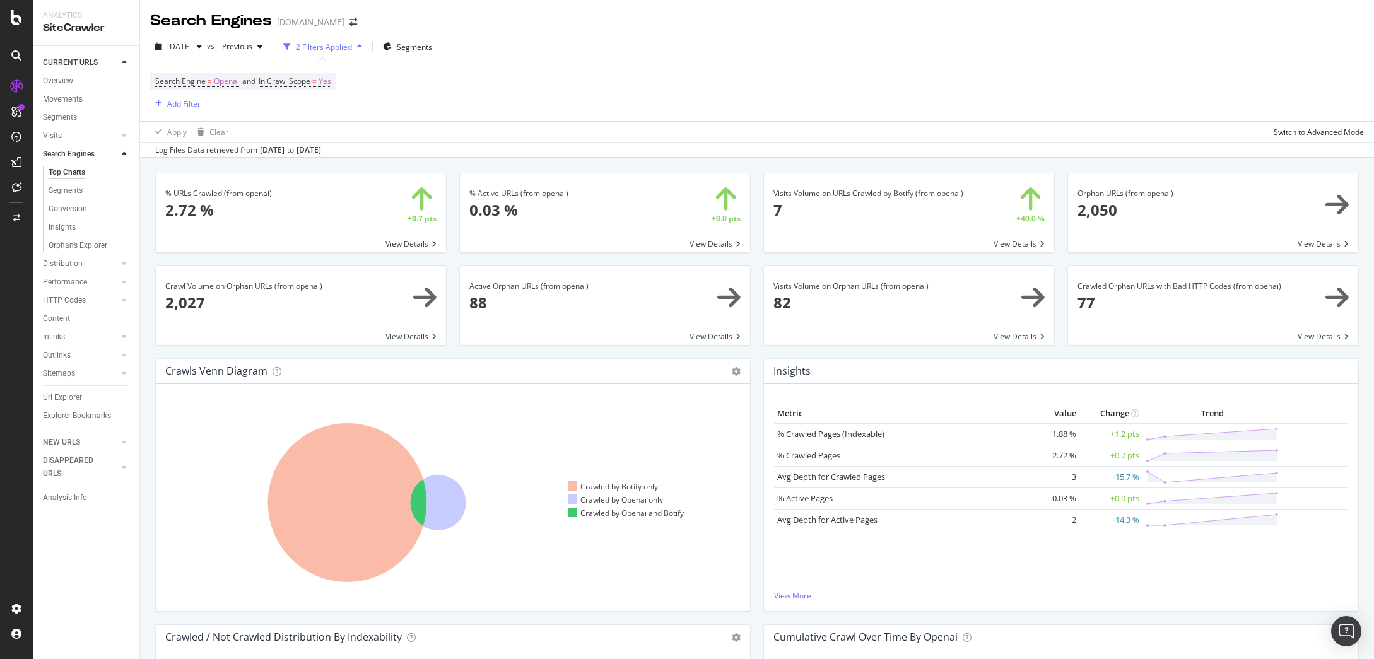
click at [416, 243] on span at bounding box center [301, 212] width 290 height 79
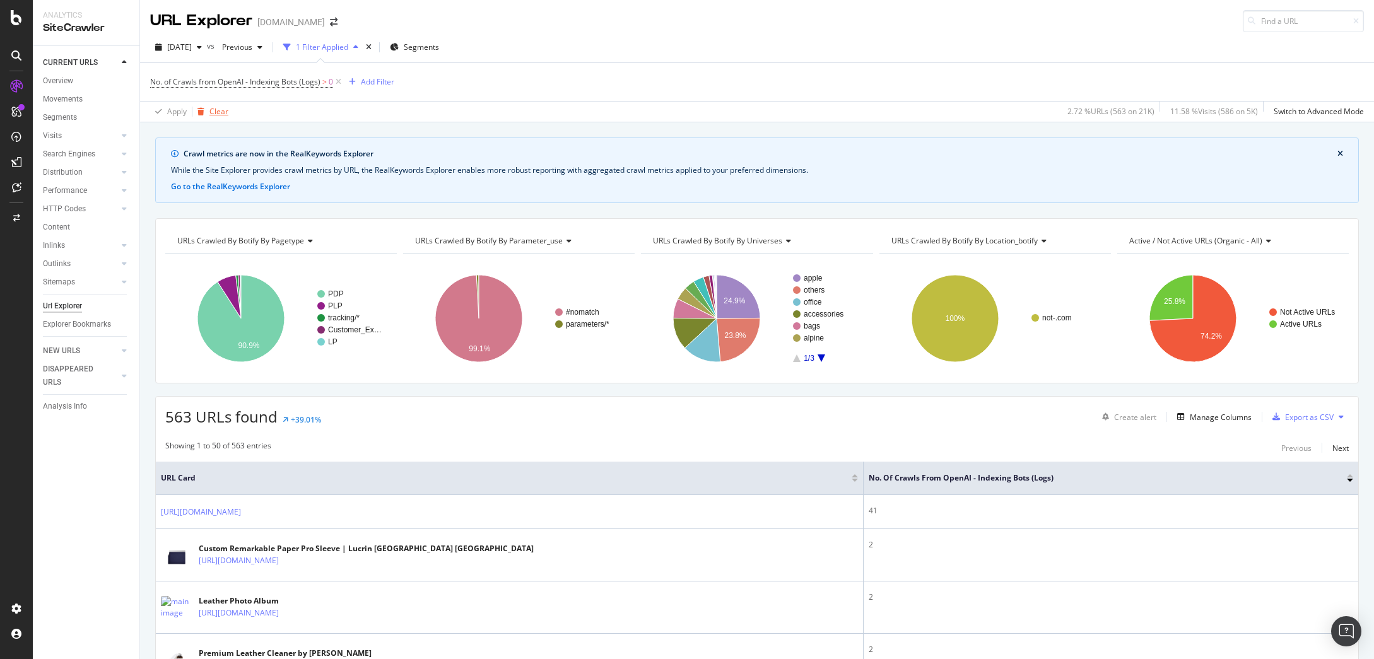
click at [201, 113] on icon "button" at bounding box center [200, 112] width 7 height 8
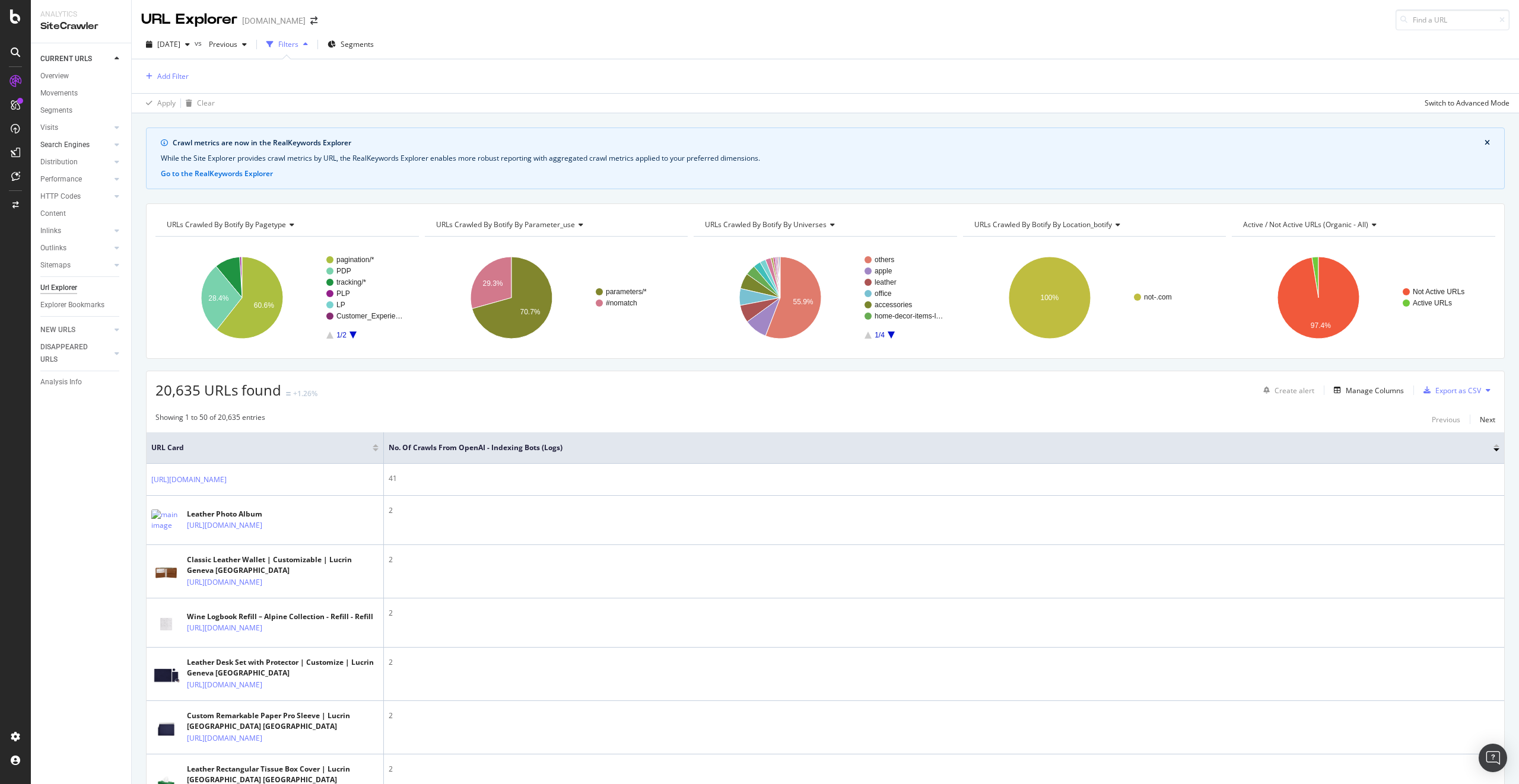
click at [106, 145] on div at bounding box center [104, 145] width 12 height 12
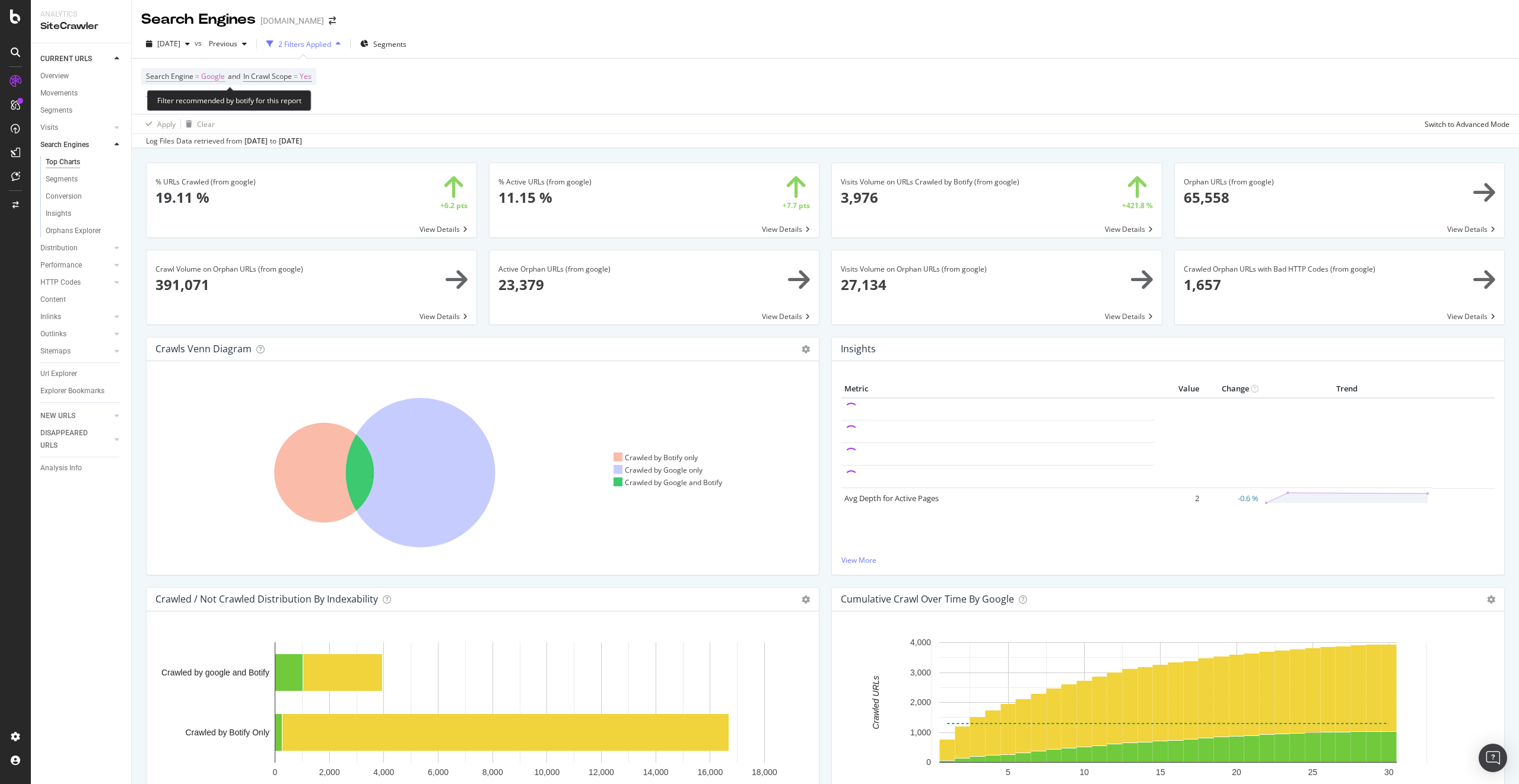
click at [205, 74] on span "Google" at bounding box center [213, 77] width 24 height 17
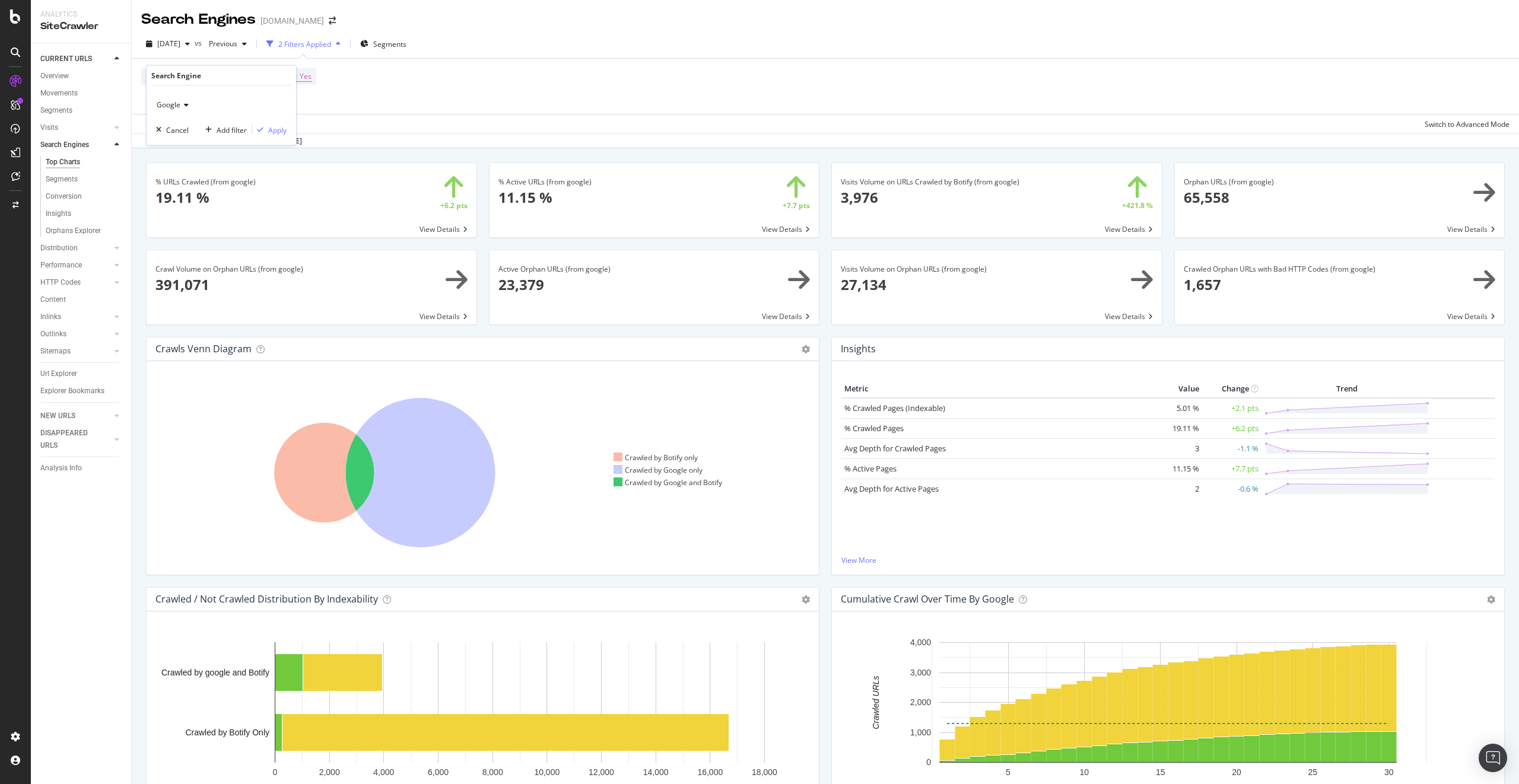
click at [168, 104] on span "Google" at bounding box center [168, 104] width 24 height 10
drag, startPoint x: 197, startPoint y: 160, endPoint x: 245, endPoint y: 150, distance: 49.0
click at [198, 160] on div "OpenAI" at bounding box center [222, 160] width 127 height 15
click at [275, 121] on div "OpenAI Cancel Add filter Apply" at bounding box center [221, 115] width 150 height 59
click at [269, 127] on div "Apply" at bounding box center [277, 129] width 19 height 10
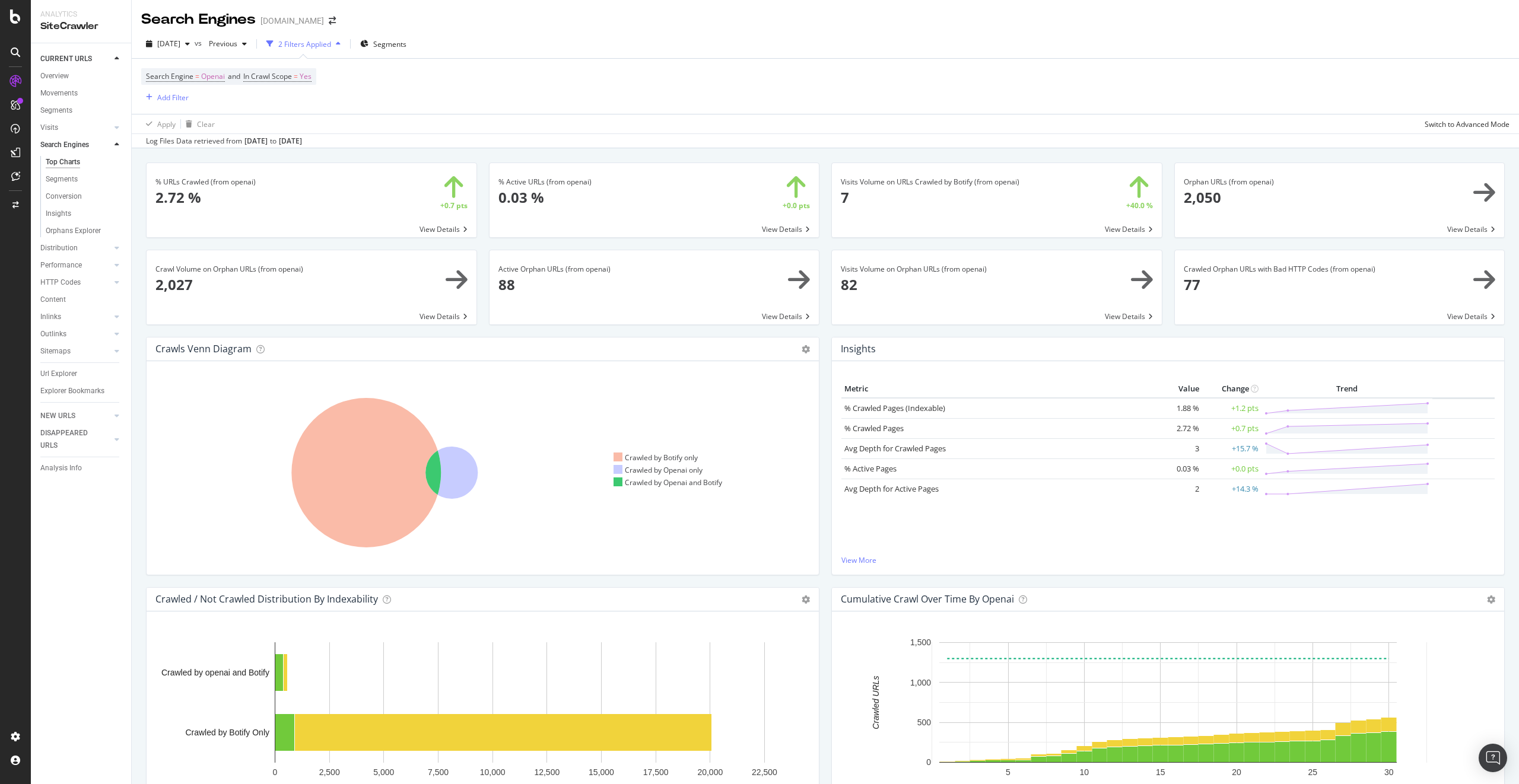
click at [794, 229] on span at bounding box center [654, 199] width 330 height 74
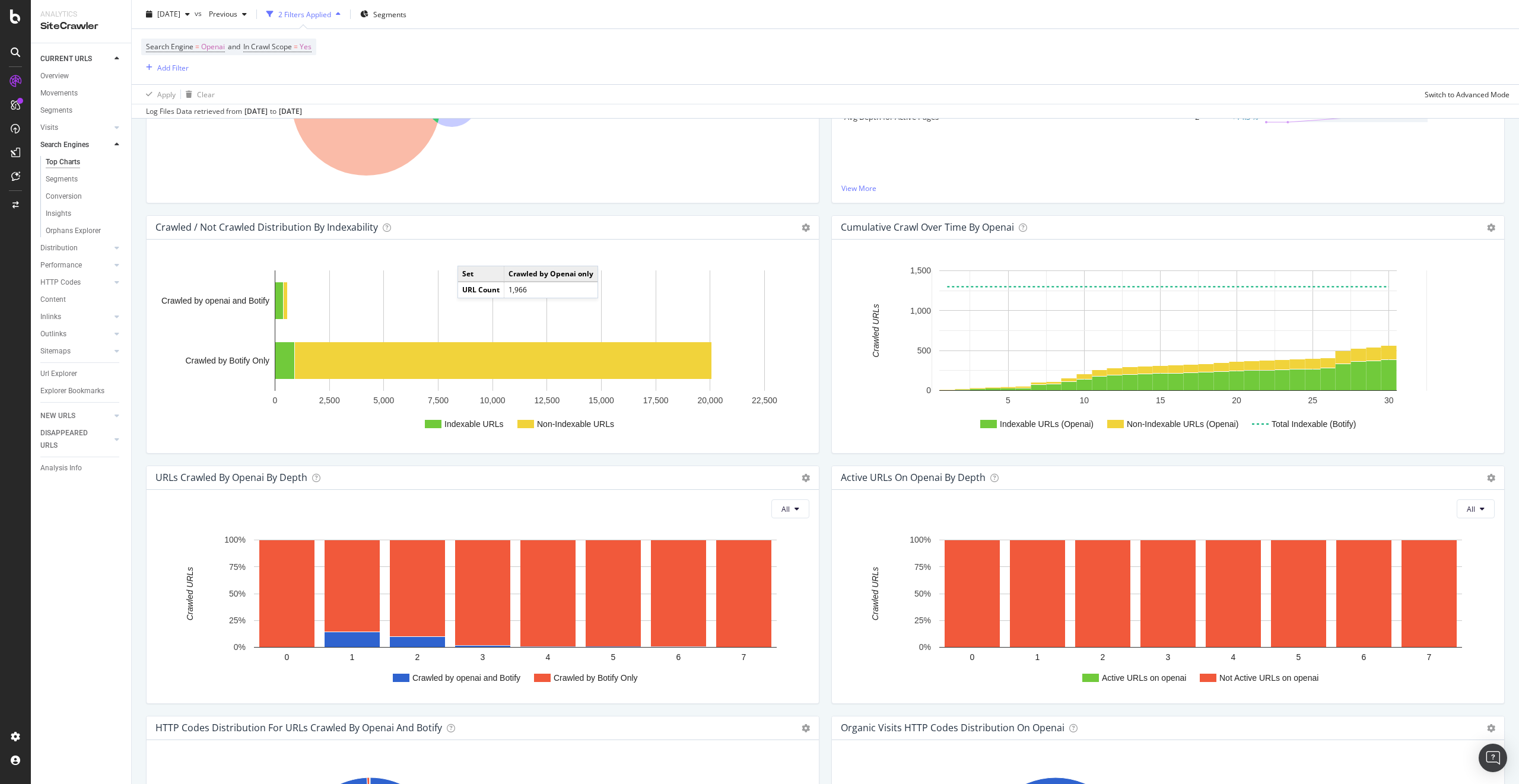
scroll to position [386, 0]
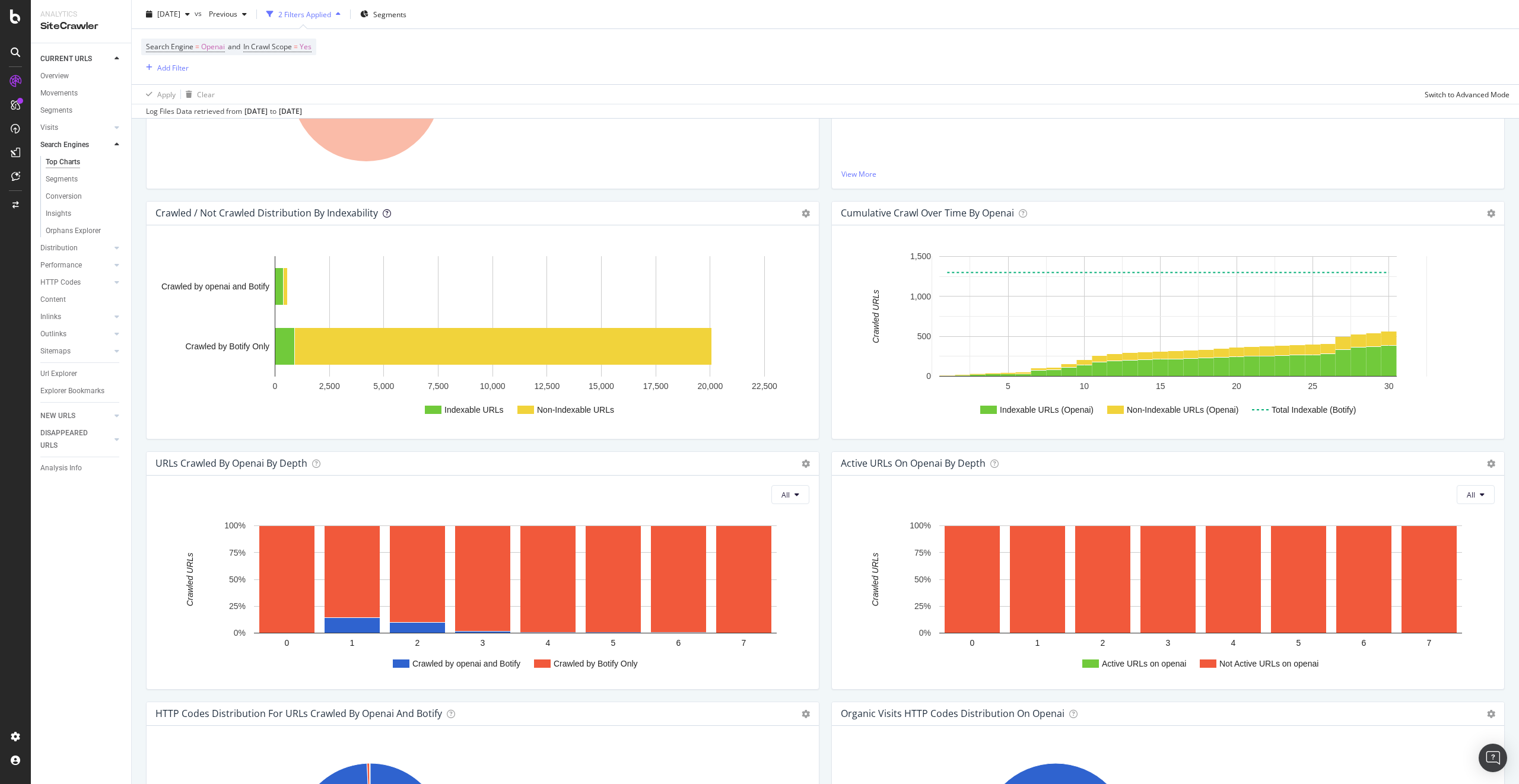
click at [383, 212] on icon at bounding box center [387, 213] width 8 height 8
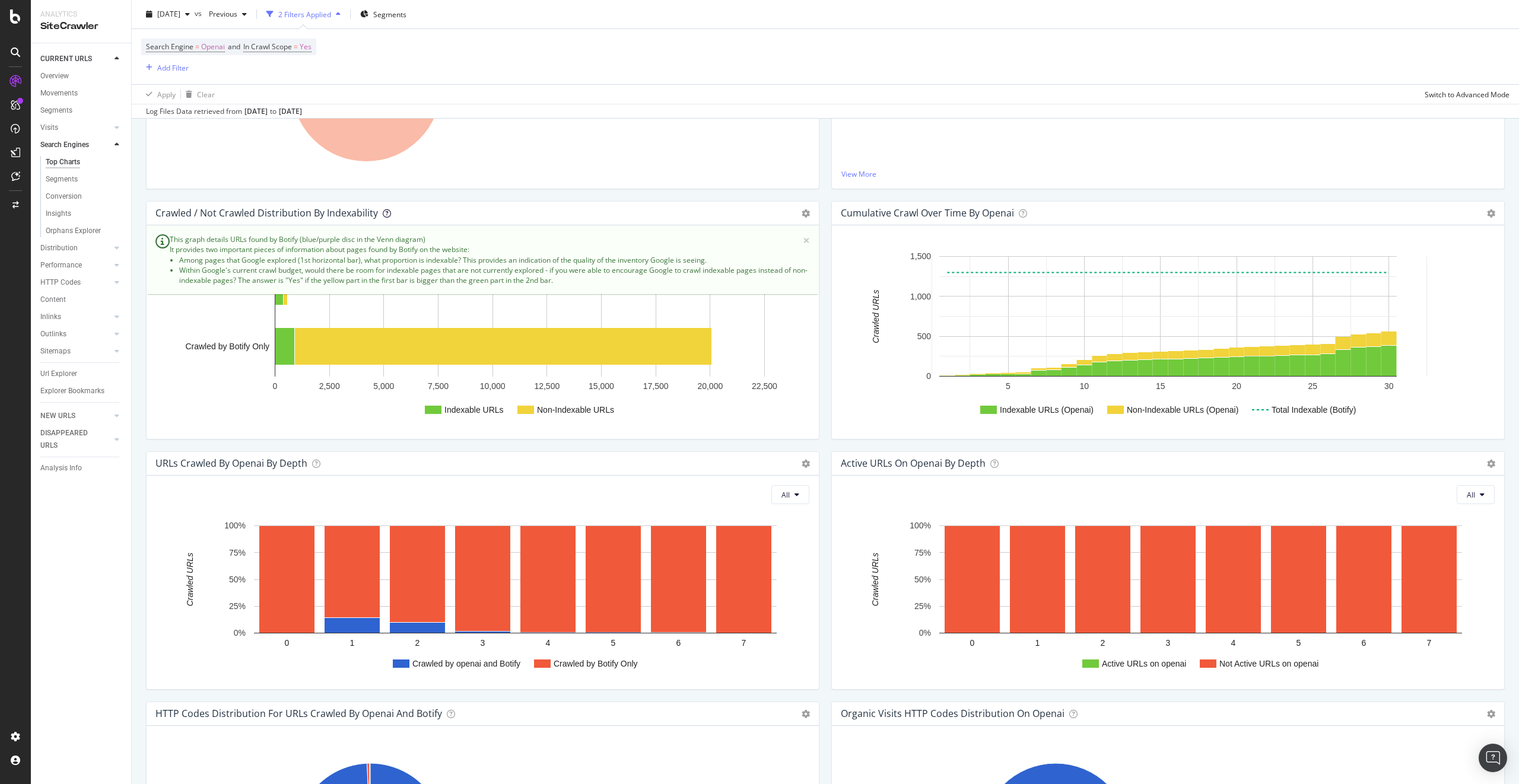
click at [383, 212] on icon at bounding box center [387, 213] width 8 height 8
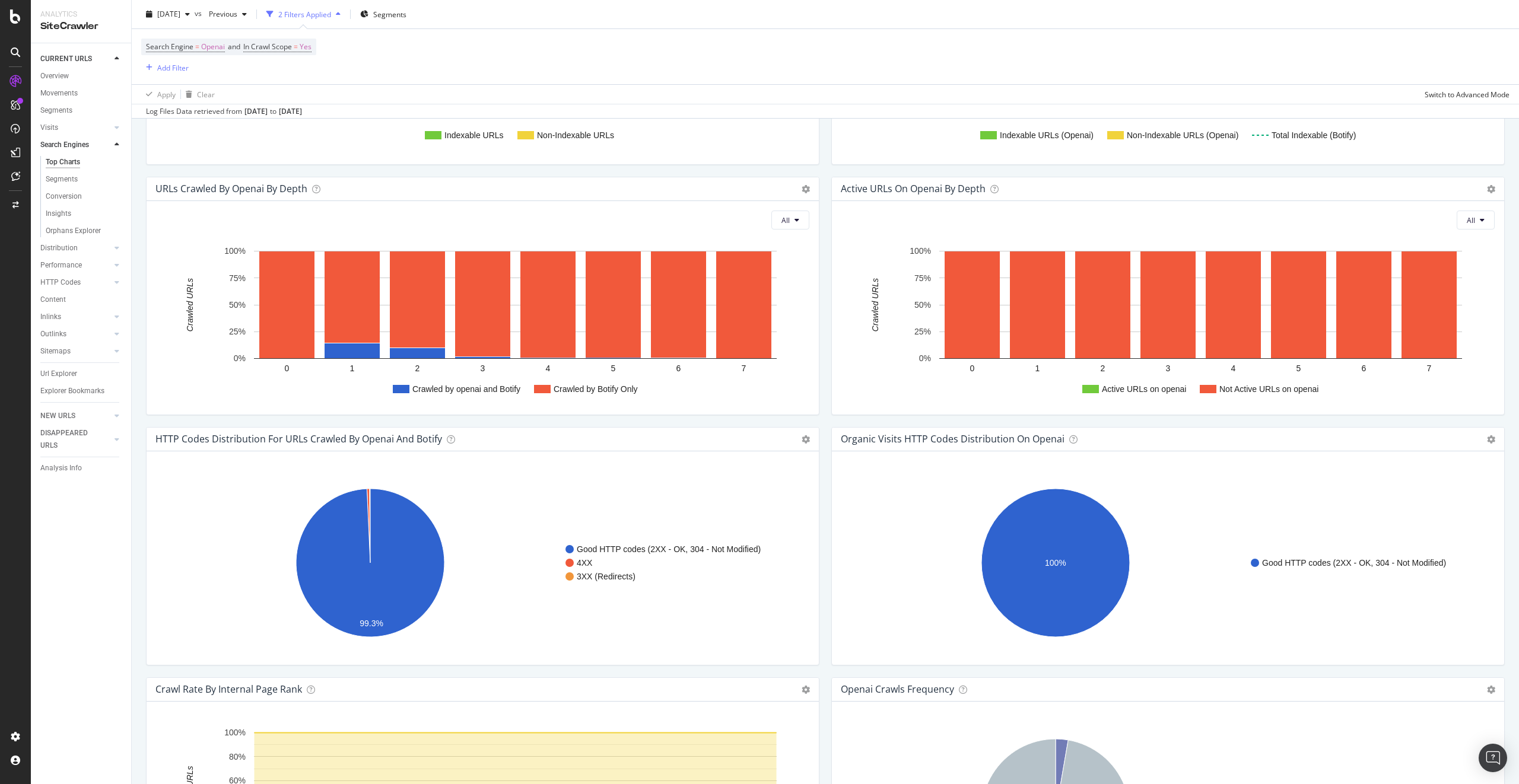
scroll to position [676, 0]
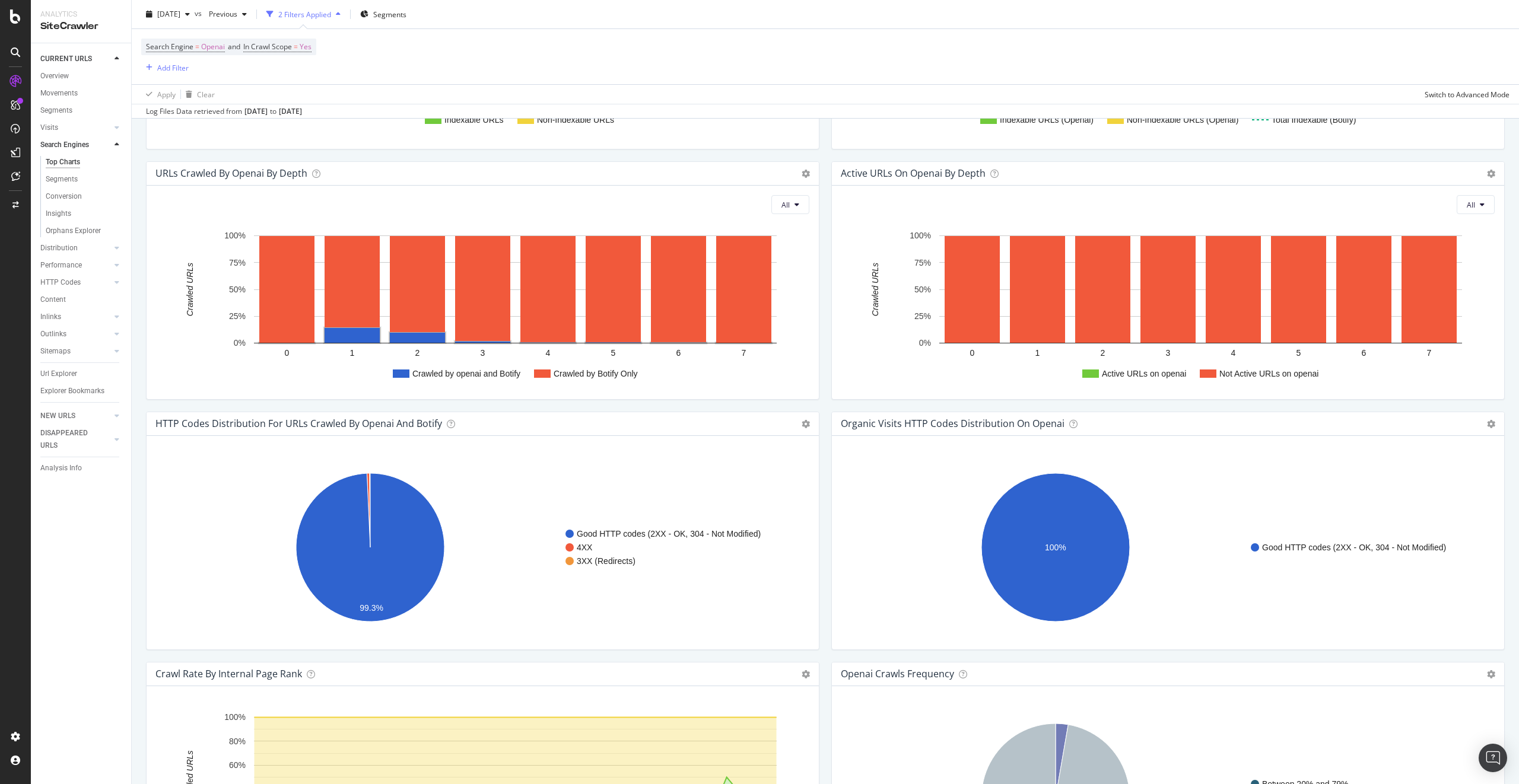
click at [501, 373] on text "Crawled by openai and Botify" at bounding box center [466, 373] width 108 height 9
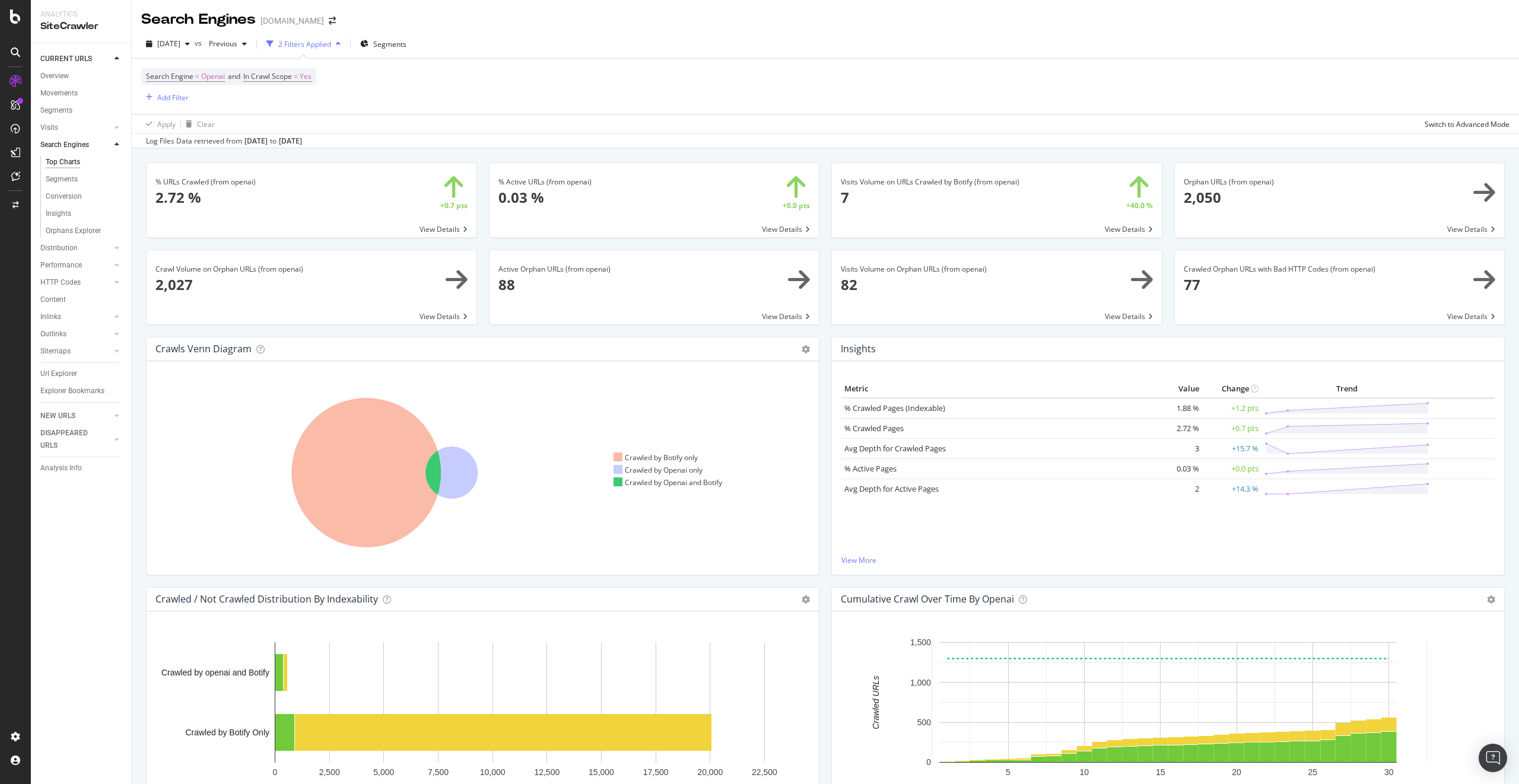
click at [872, 566] on div "Metric Value Change Trend % Crawled Pages (Indexable) 1.88 % +1.2 pts % Crawled…" at bounding box center [1167, 467] width 672 height 213
click at [877, 558] on link "View More" at bounding box center [1167, 559] width 654 height 10
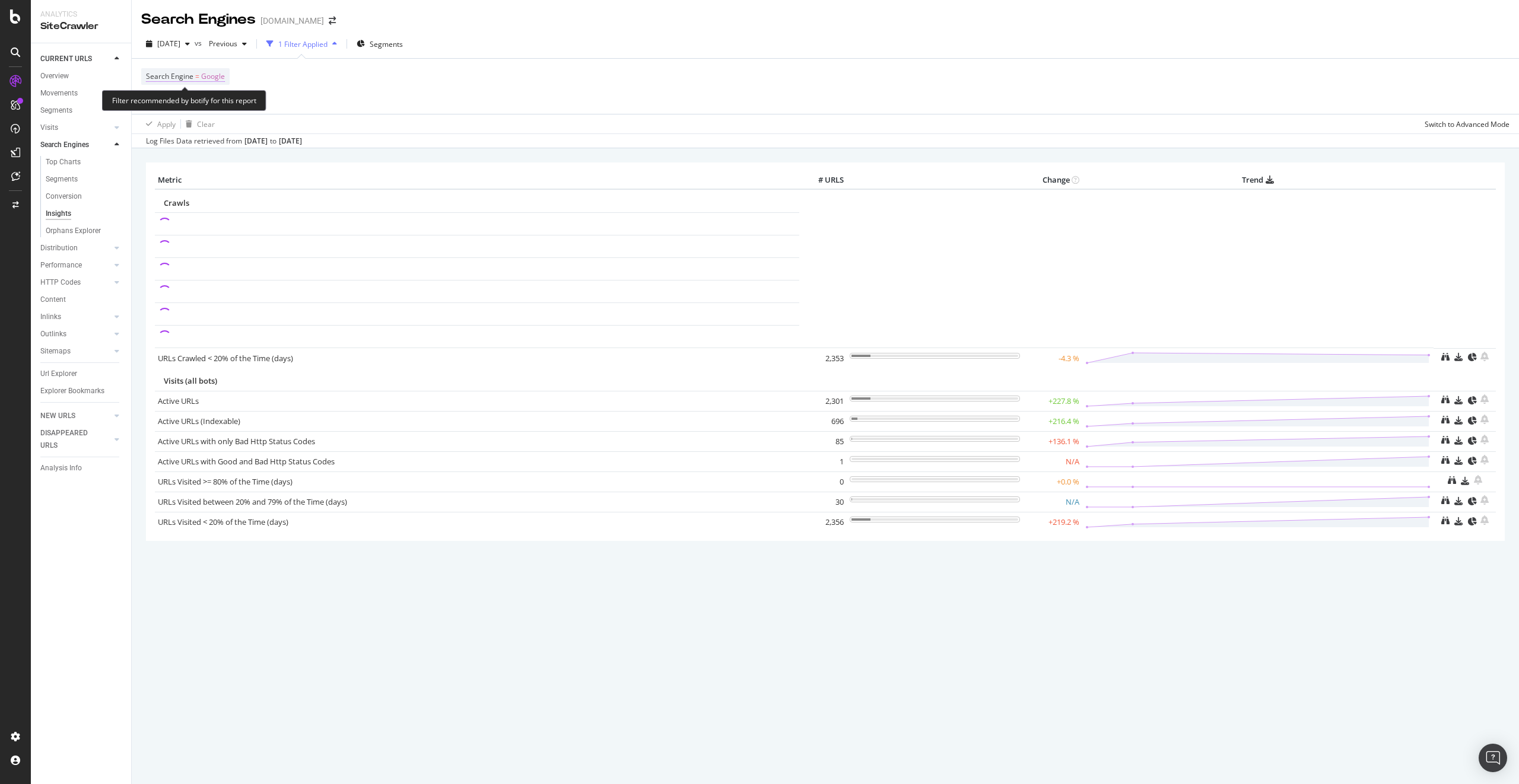
click at [206, 77] on span "Google" at bounding box center [213, 77] width 24 height 17
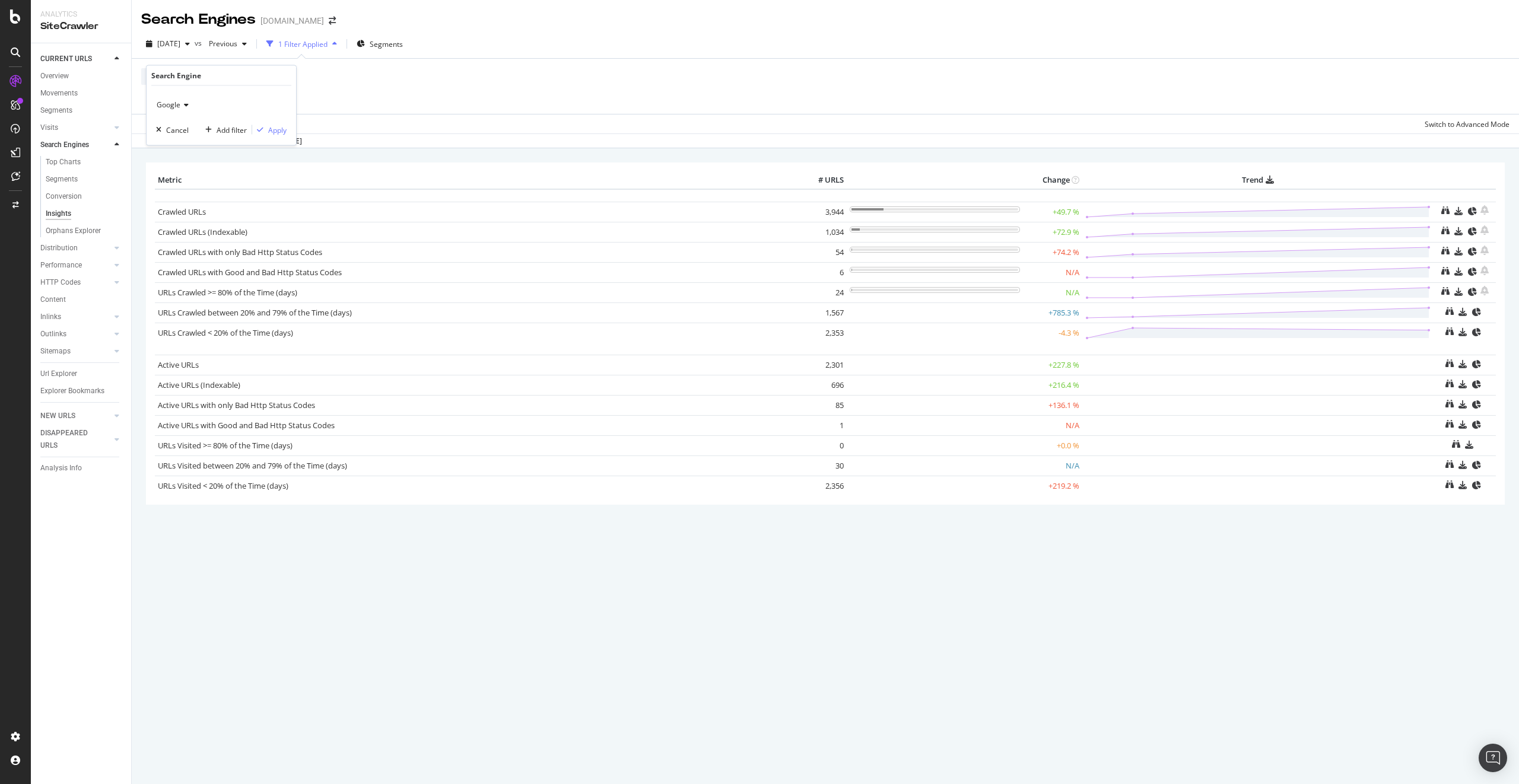
click at [184, 106] on icon at bounding box center [184, 105] width 8 height 8
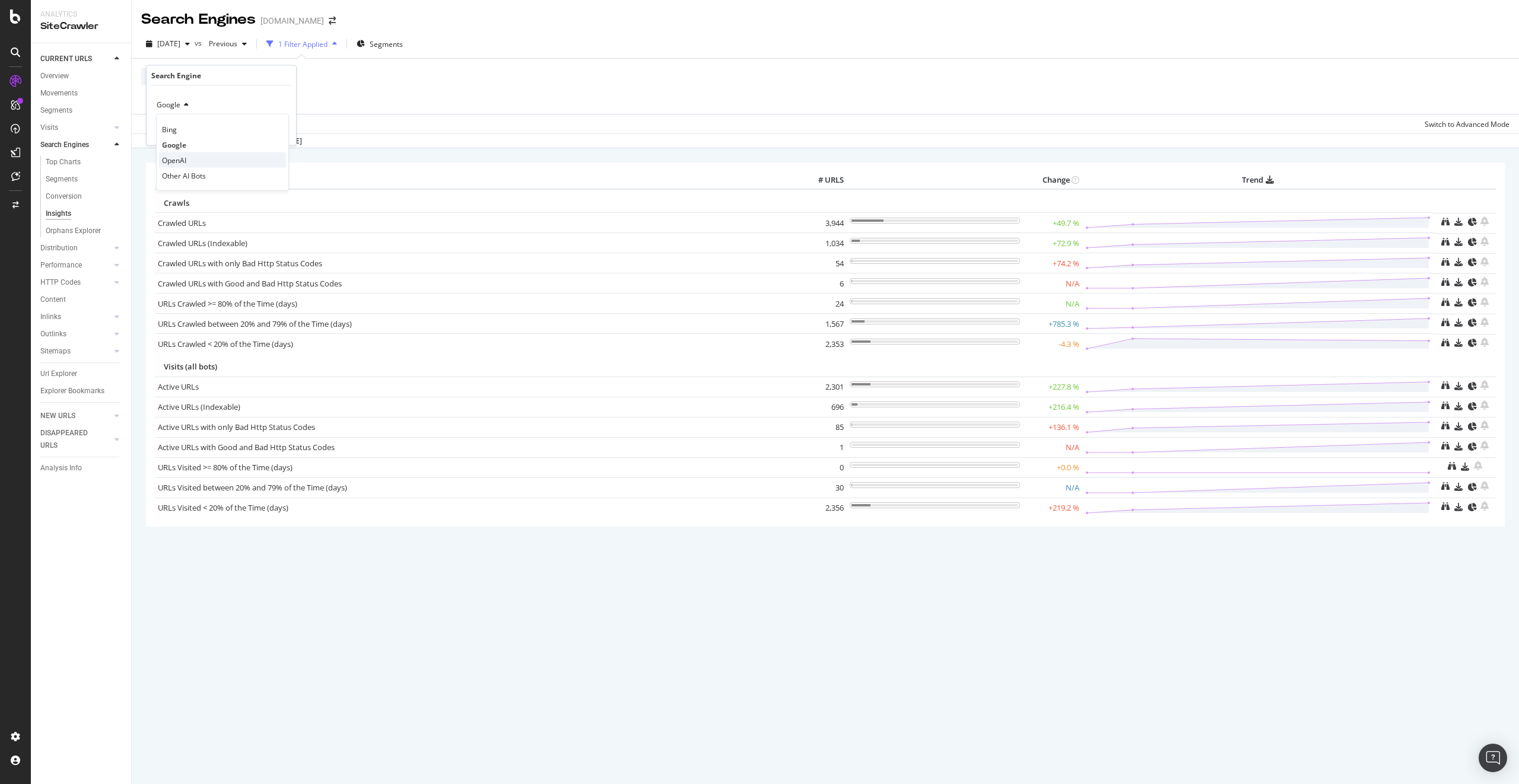
click at [190, 158] on div "OpenAI" at bounding box center [222, 160] width 127 height 15
click at [277, 130] on div "Apply" at bounding box center [277, 129] width 19 height 10
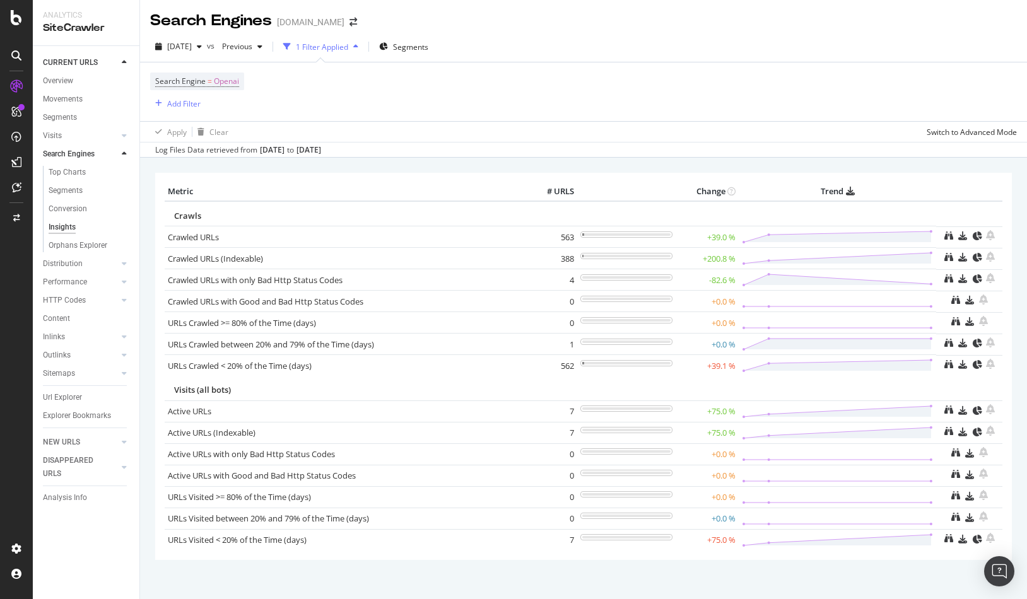
click at [261, 81] on div "Search Engine = Openai Add Filter" at bounding box center [583, 91] width 867 height 59
click at [992, 134] on div "Switch to Advanced Mode" at bounding box center [972, 132] width 90 height 11
click at [992, 134] on div "Switch back to Simple mode" at bounding box center [968, 132] width 98 height 11
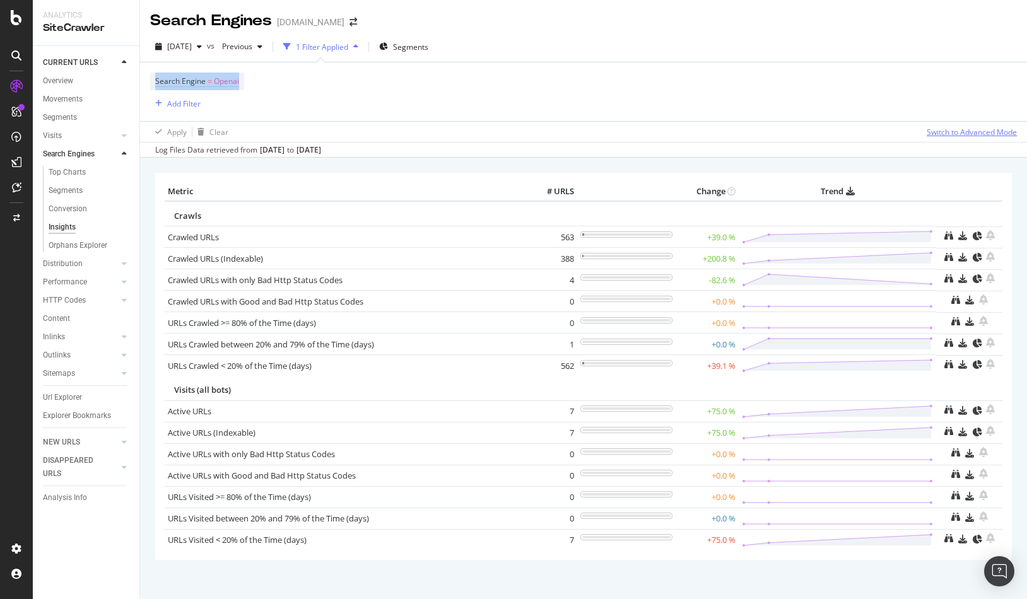
click at [992, 134] on div "Switch to Advanced Mode" at bounding box center [972, 132] width 90 height 11
click at [992, 134] on div "Switch back to Simple mode" at bounding box center [968, 132] width 98 height 11
click at [59, 230] on div "Insights" at bounding box center [62, 227] width 27 height 13
click at [61, 228] on div "Insights" at bounding box center [62, 227] width 27 height 13
